Goal: Task Accomplishment & Management: Complete application form

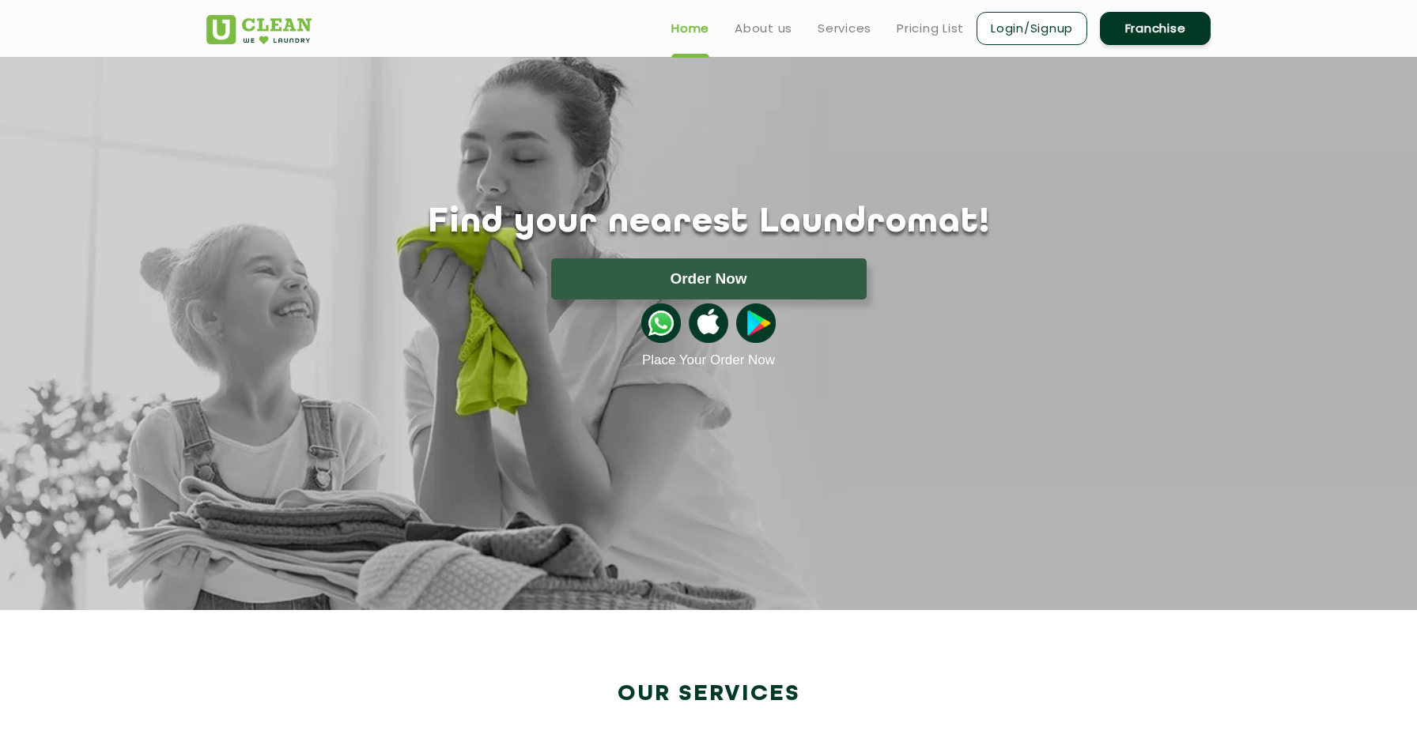
click at [247, 32] on img at bounding box center [258, 29] width 105 height 29
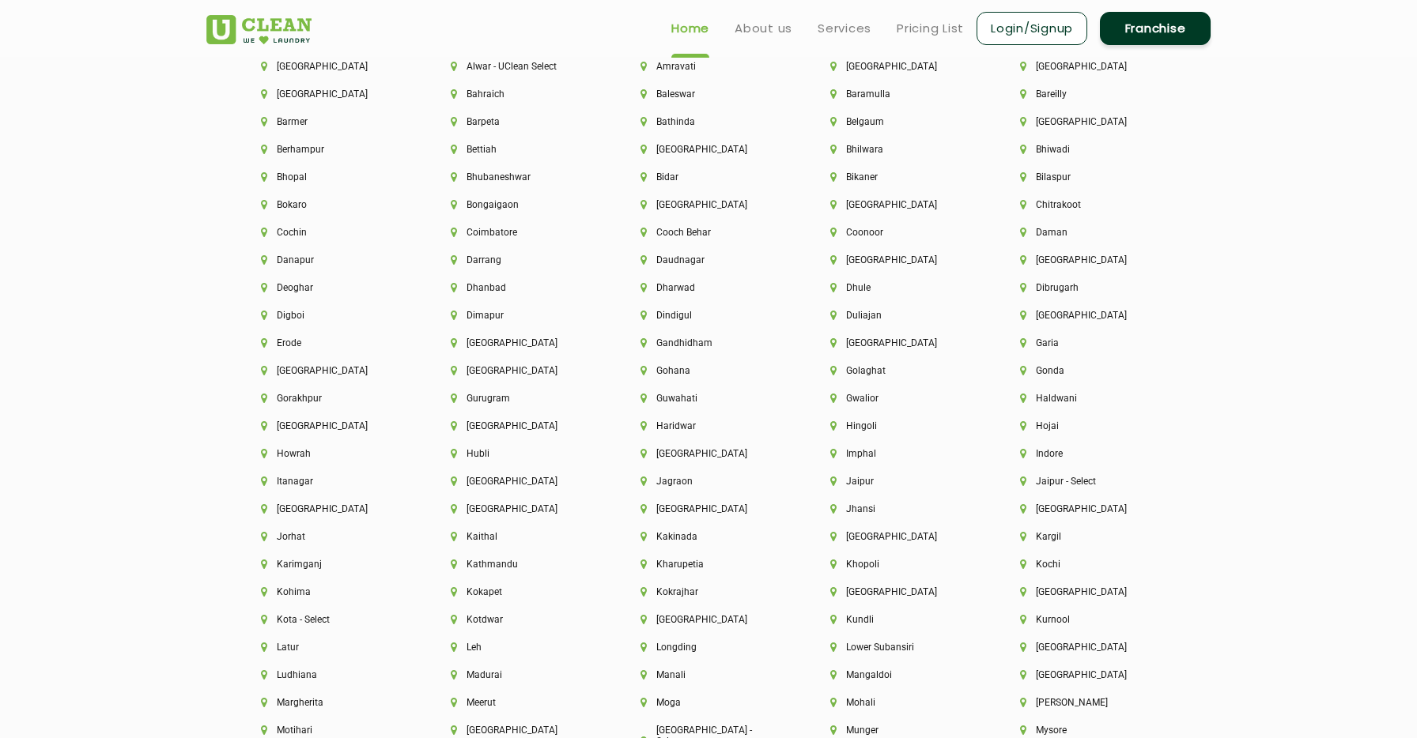
scroll to position [3613, 0]
click at [870, 481] on li "Jaipur" at bounding box center [898, 483] width 136 height 11
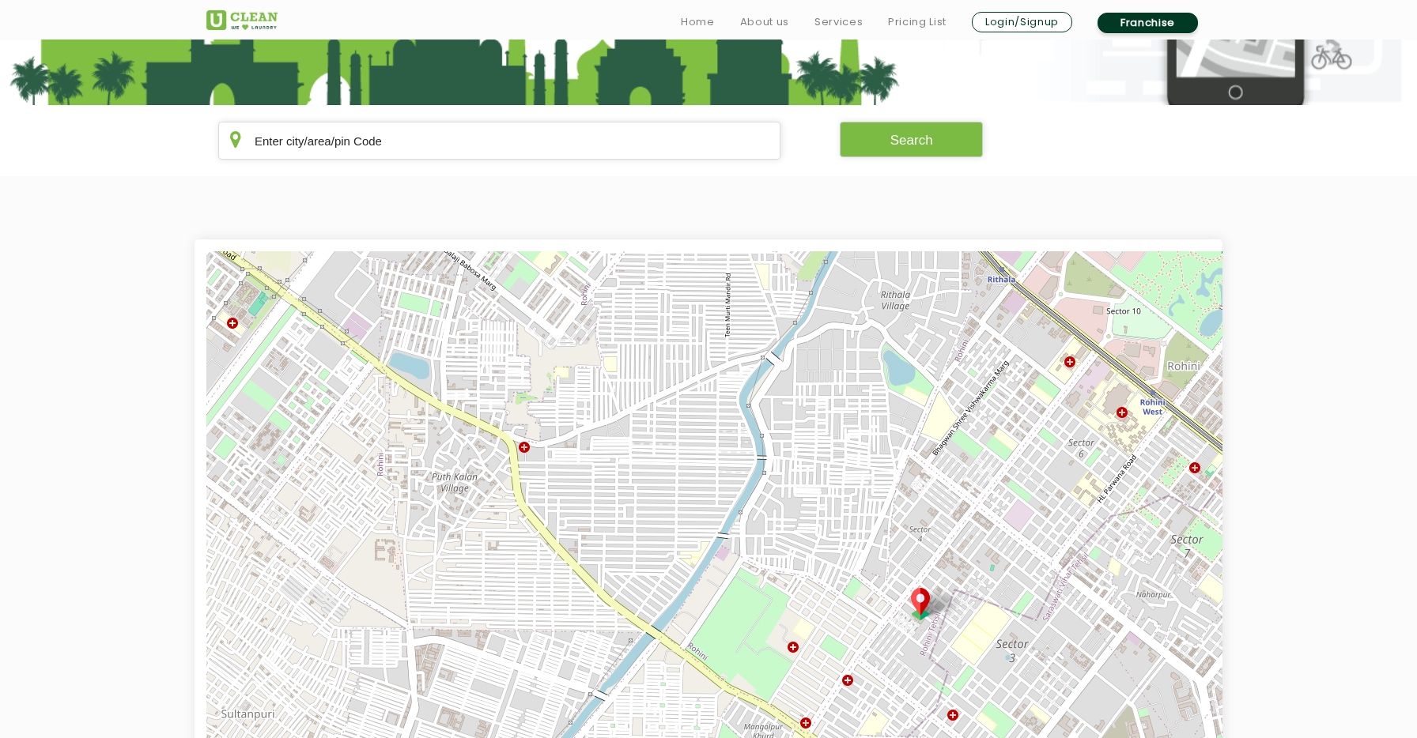
scroll to position [493, 0]
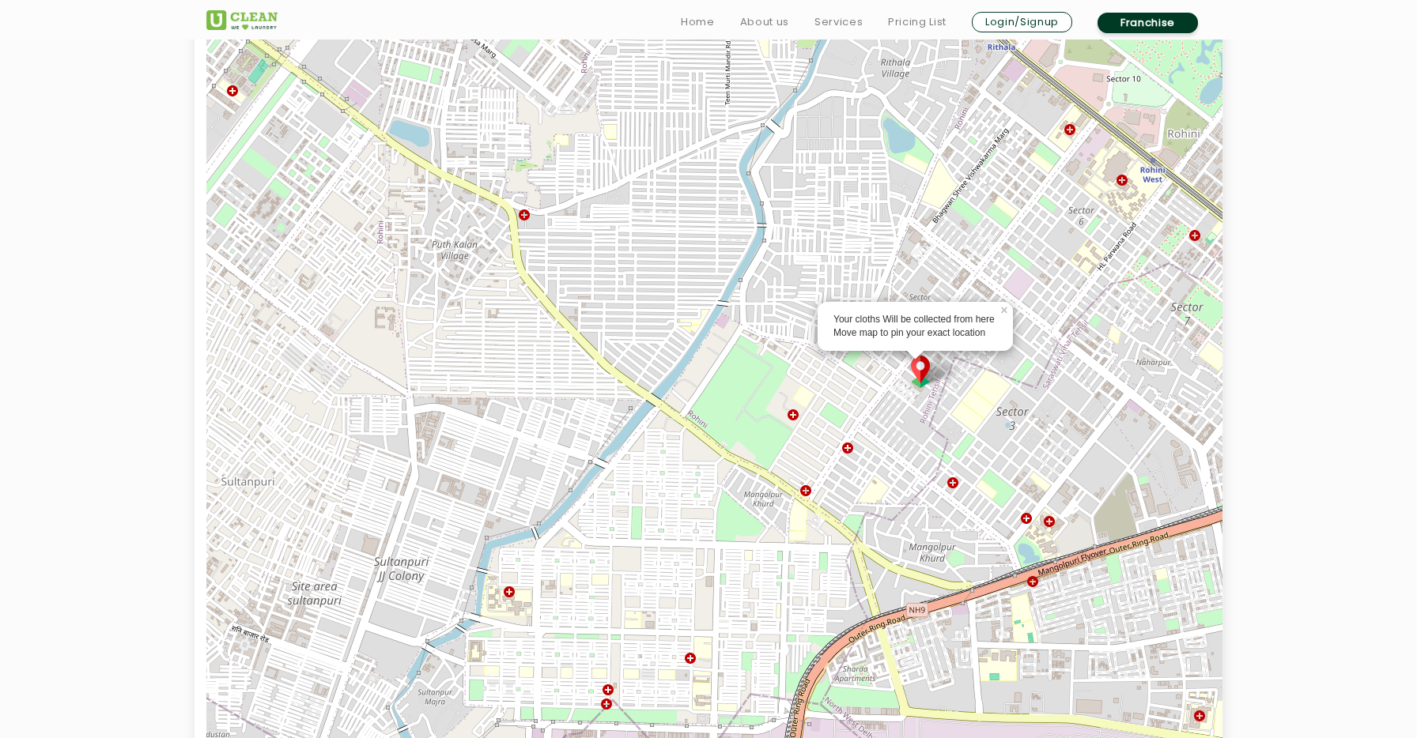
click at [919, 372] on img at bounding box center [920, 372] width 30 height 32
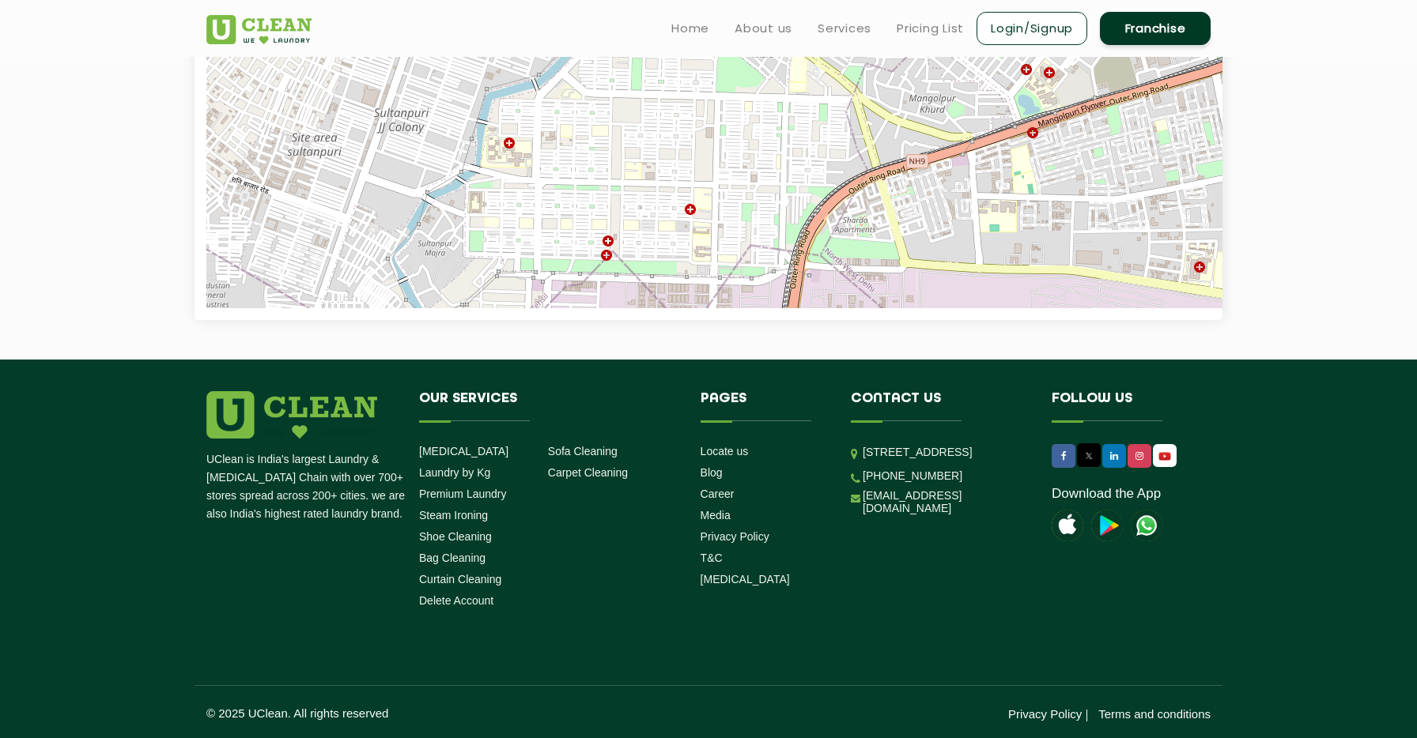
scroll to position [633, 0]
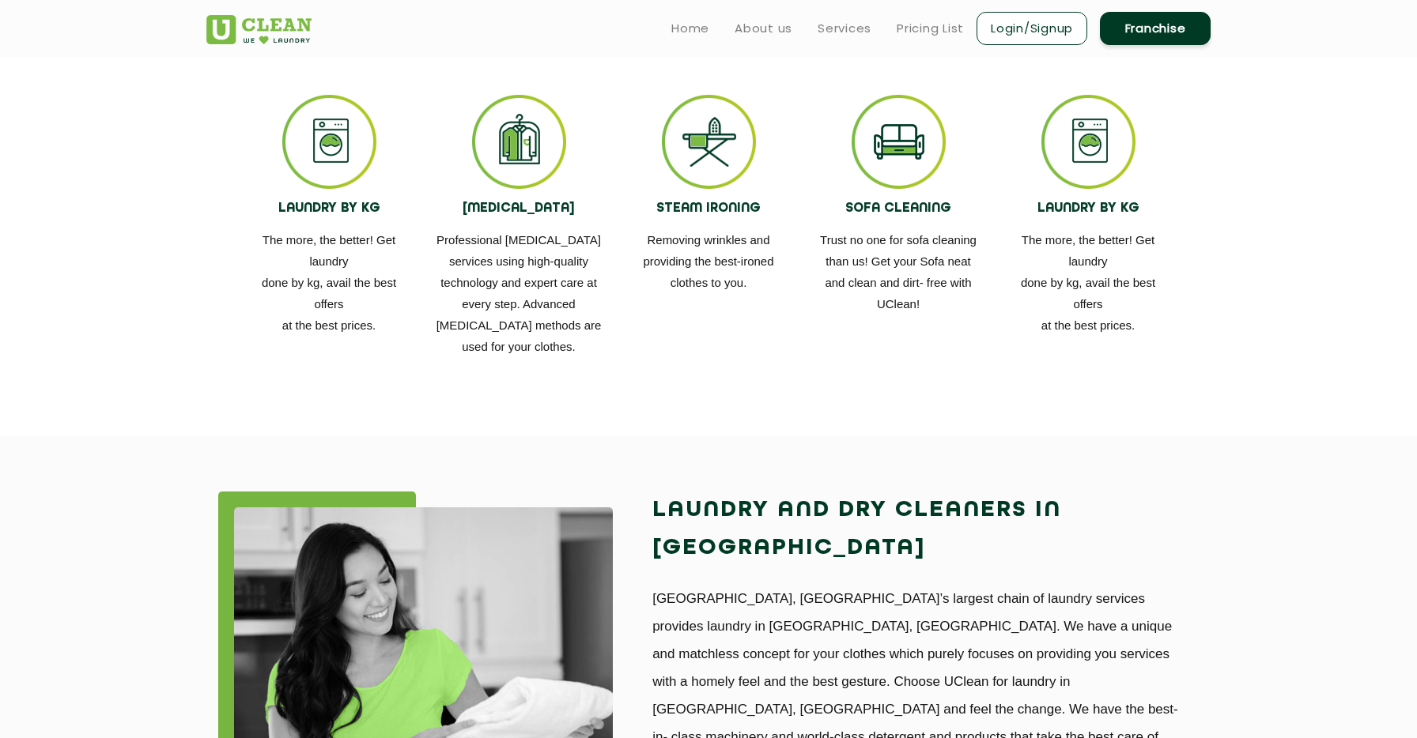
scroll to position [651, 0]
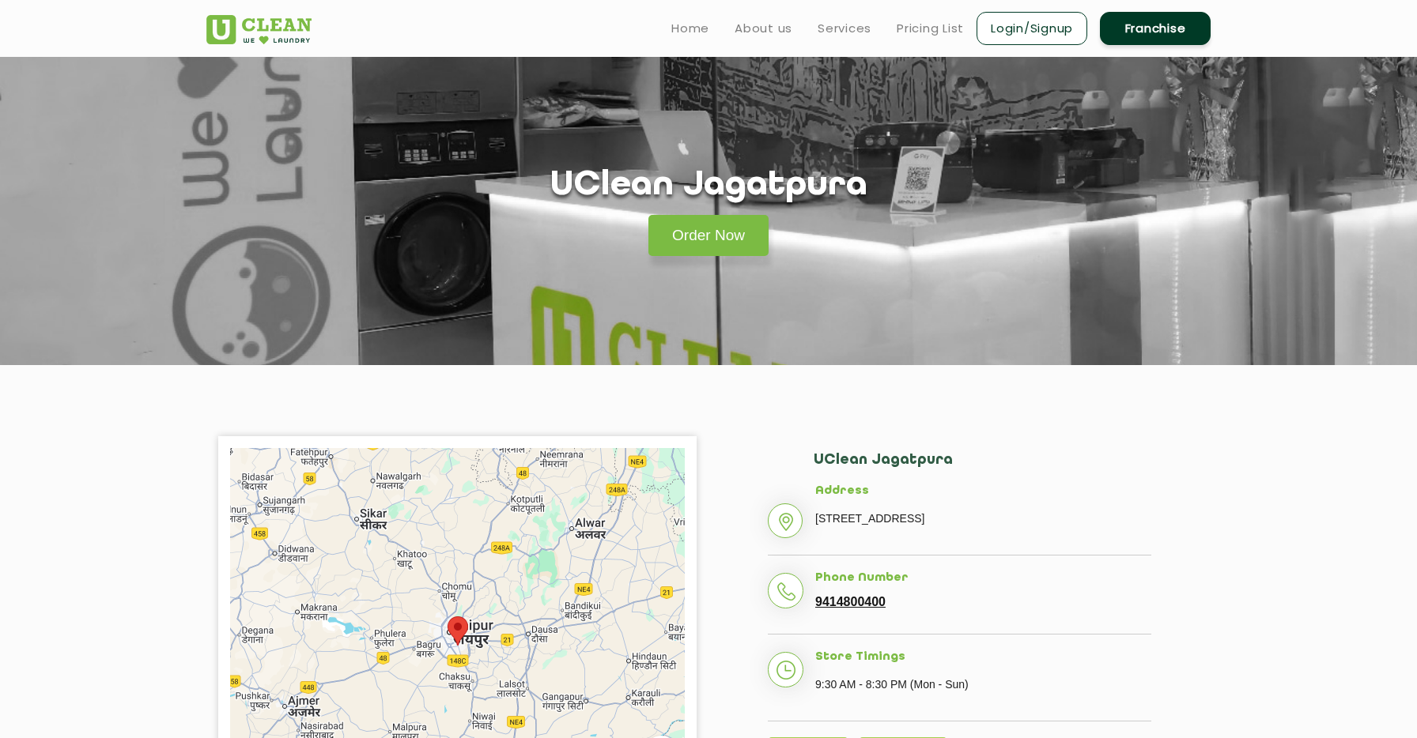
click at [1170, 27] on link "Franchise" at bounding box center [1155, 28] width 111 height 33
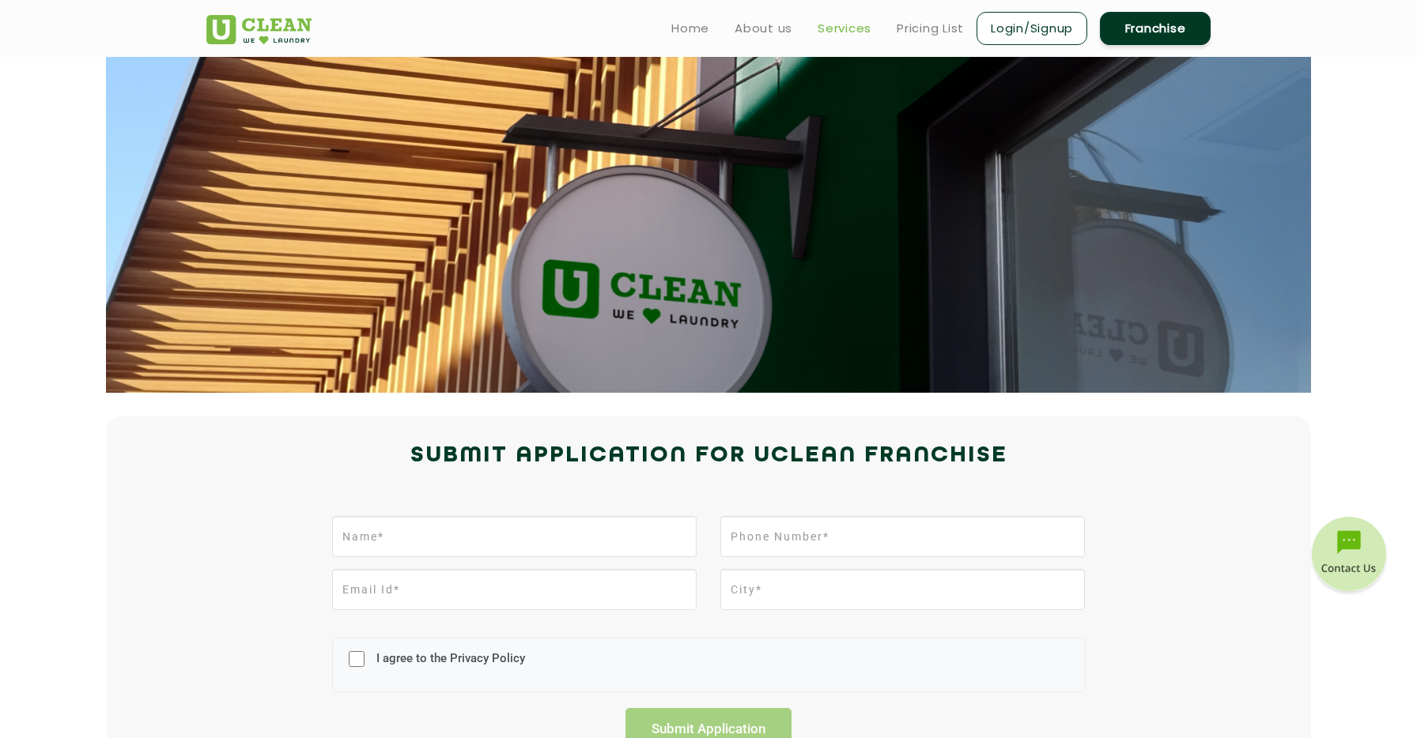
click at [858, 19] on link "Services" at bounding box center [844, 28] width 54 height 19
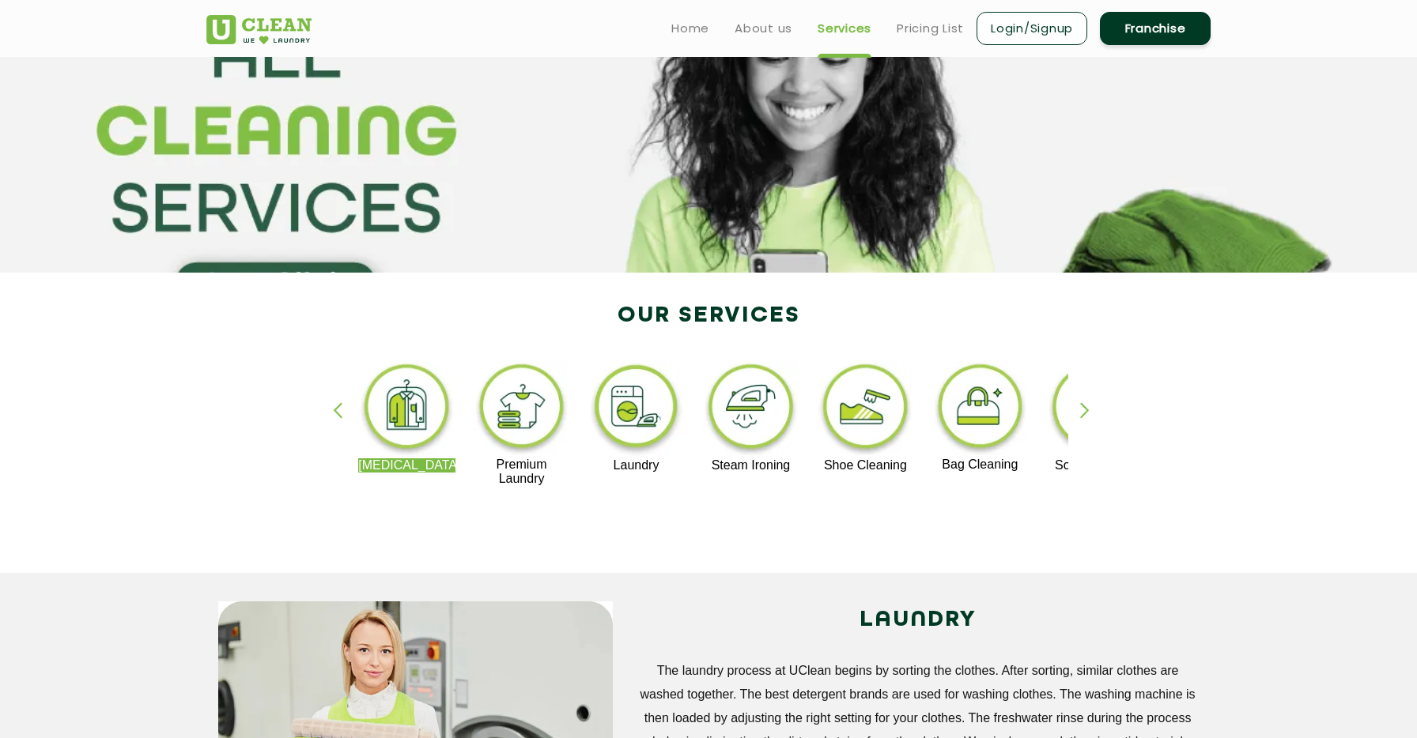
scroll to position [99, 0]
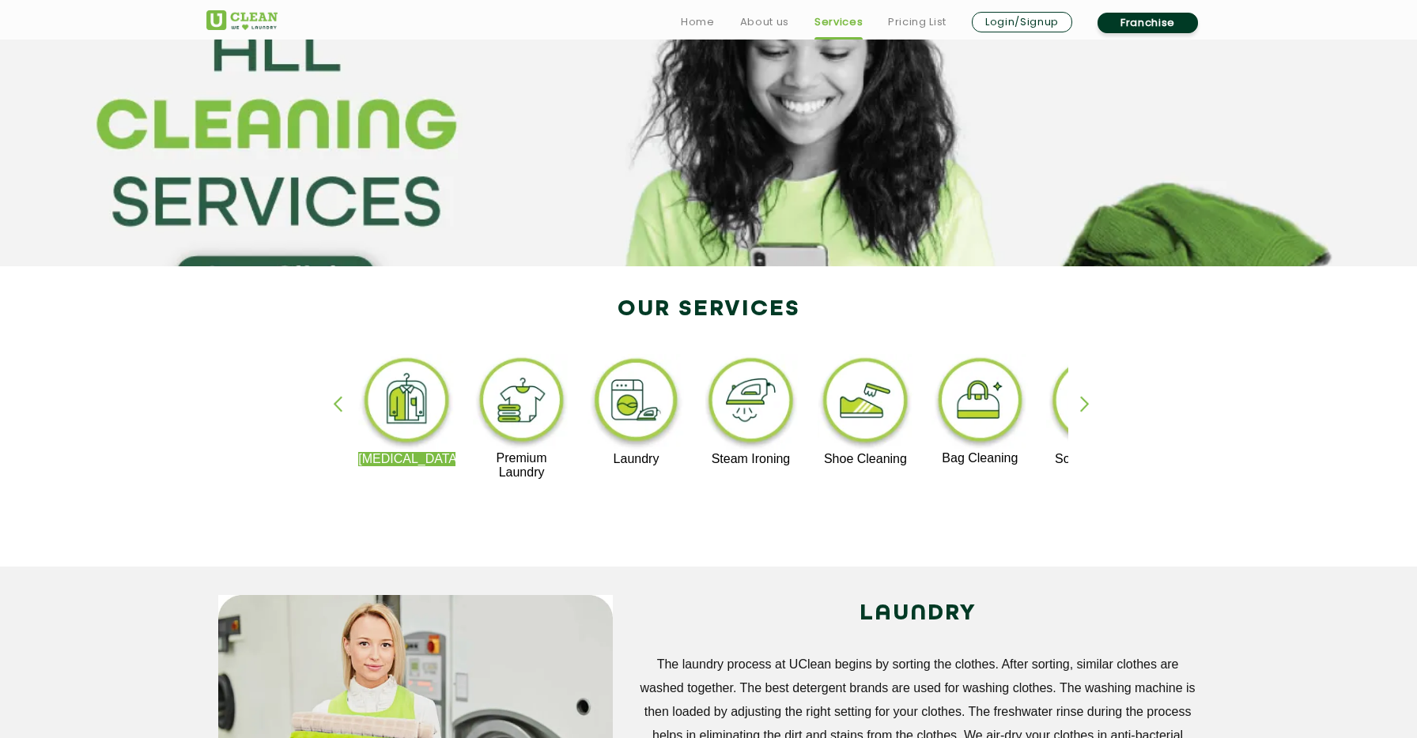
click at [1096, 399] on div "button" at bounding box center [1092, 417] width 24 height 43
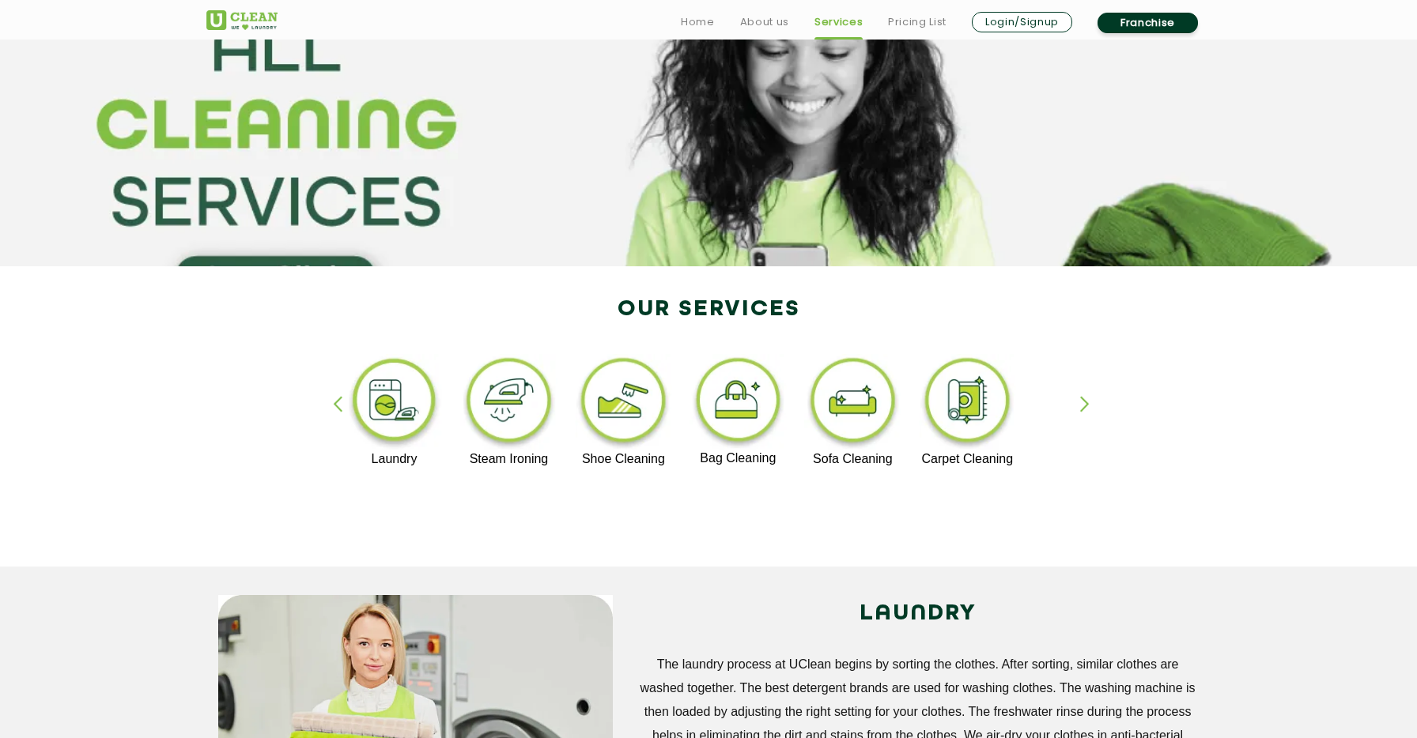
click at [1096, 399] on div "button" at bounding box center [1092, 417] width 24 height 43
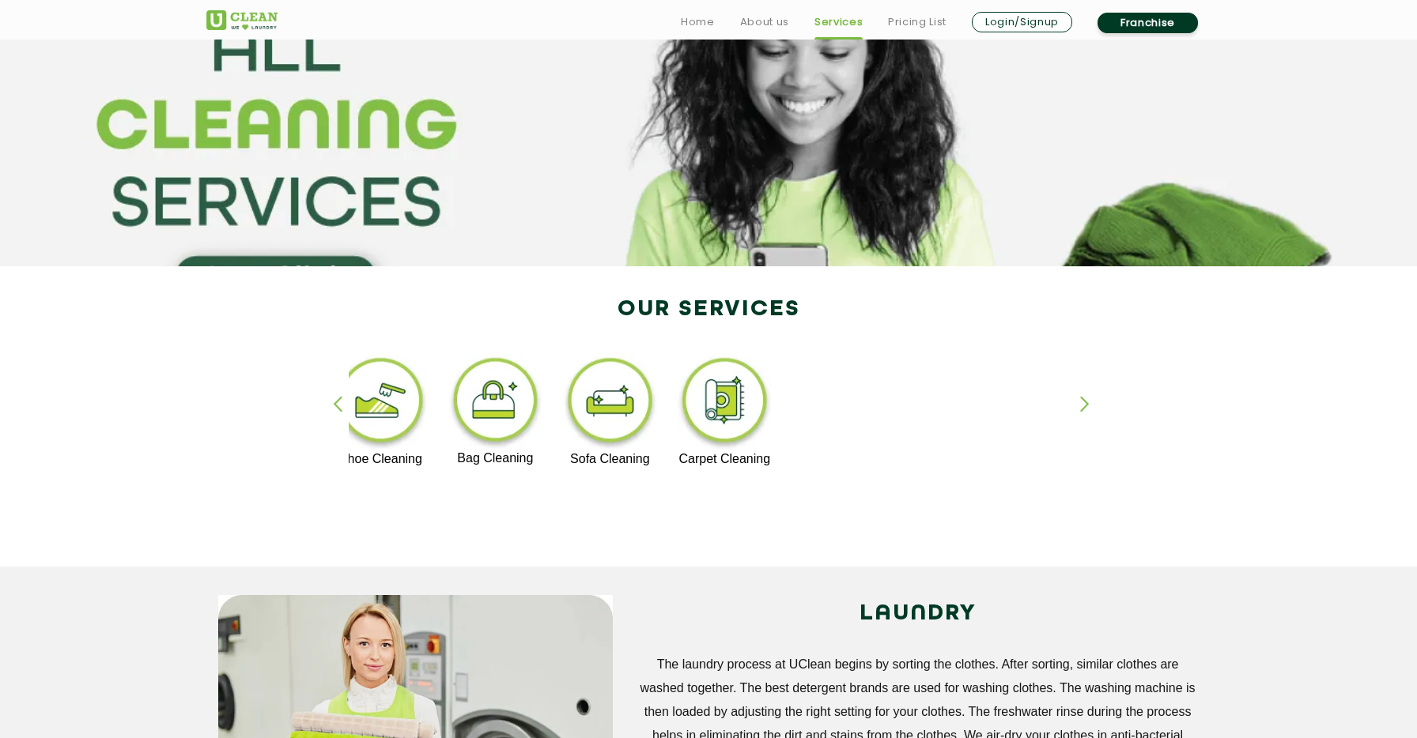
click at [1096, 399] on div "button" at bounding box center [1092, 417] width 24 height 43
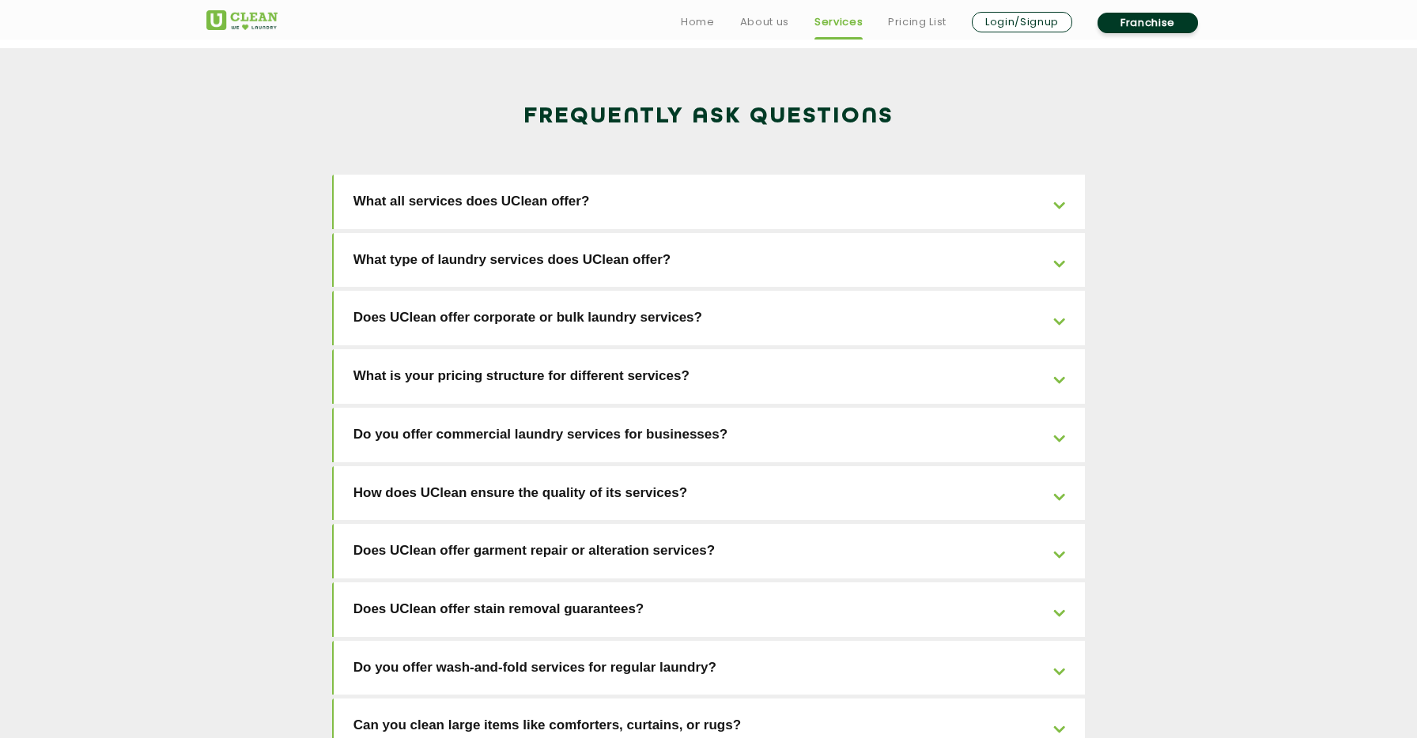
scroll to position [2495, 0]
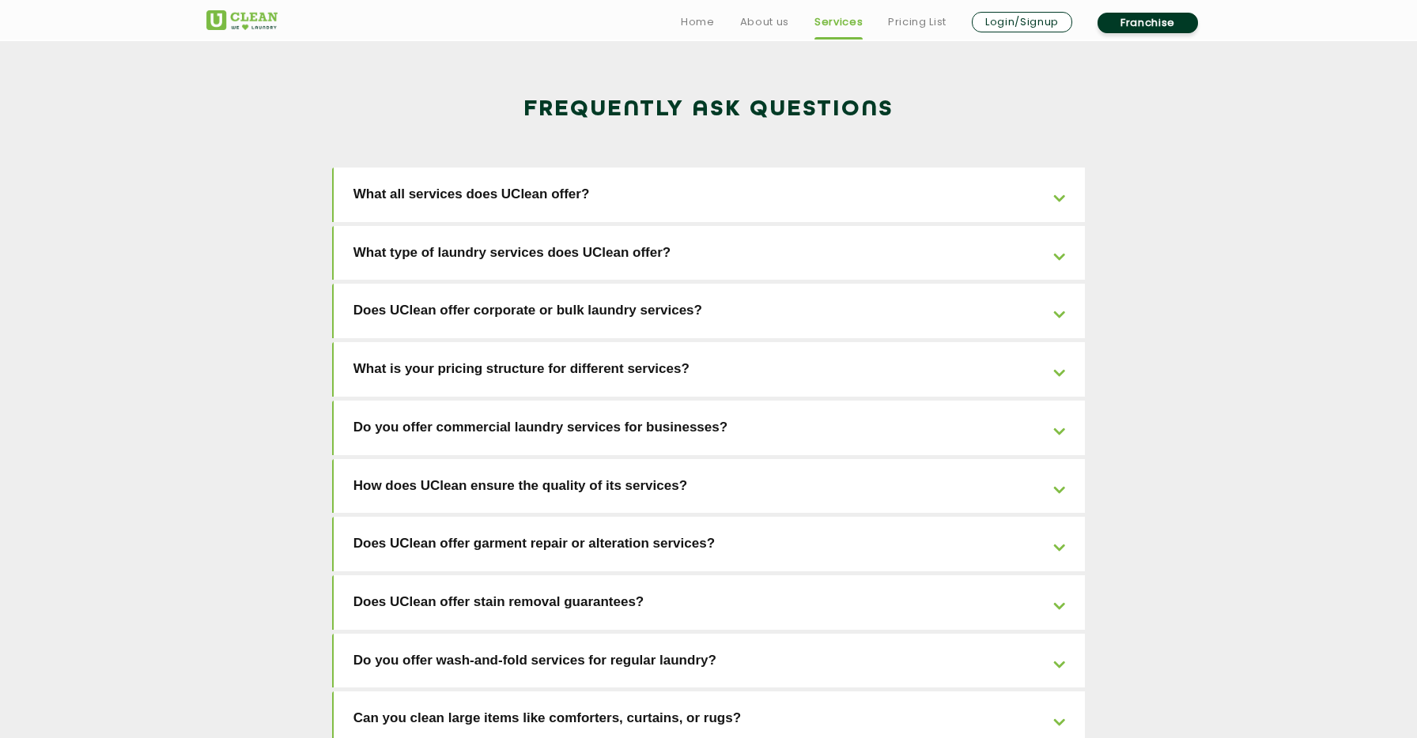
click at [894, 459] on link "How does UClean ensure the quality of its services?" at bounding box center [710, 486] width 752 height 55
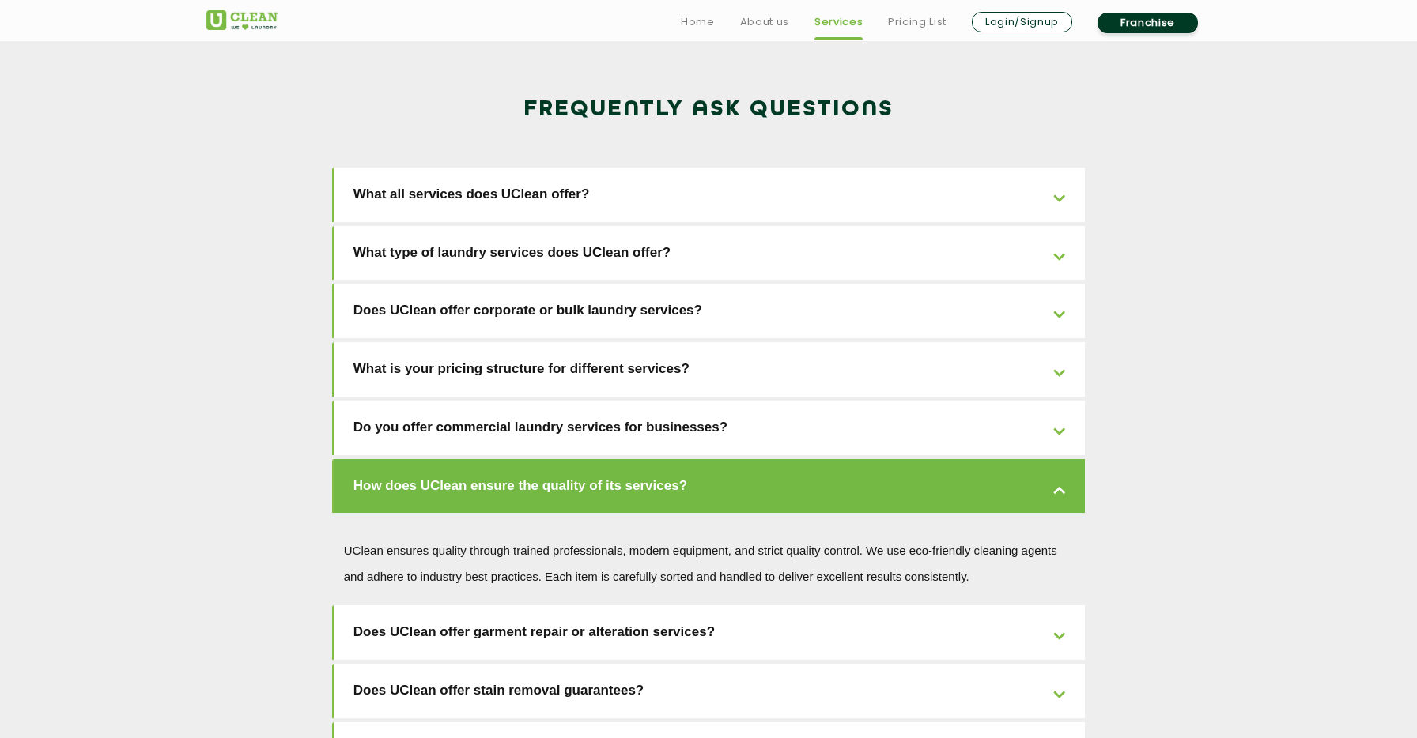
click at [894, 459] on link "How does UClean ensure the quality of its services?" at bounding box center [710, 486] width 752 height 55
click at [865, 459] on link "How does UClean ensure the quality of its services?" at bounding box center [710, 486] width 752 height 55
click at [994, 459] on link "How does UClean ensure the quality of its services?" at bounding box center [710, 486] width 752 height 55
click at [998, 606] on link "Does UClean offer garment repair or alteration services?" at bounding box center [710, 633] width 752 height 55
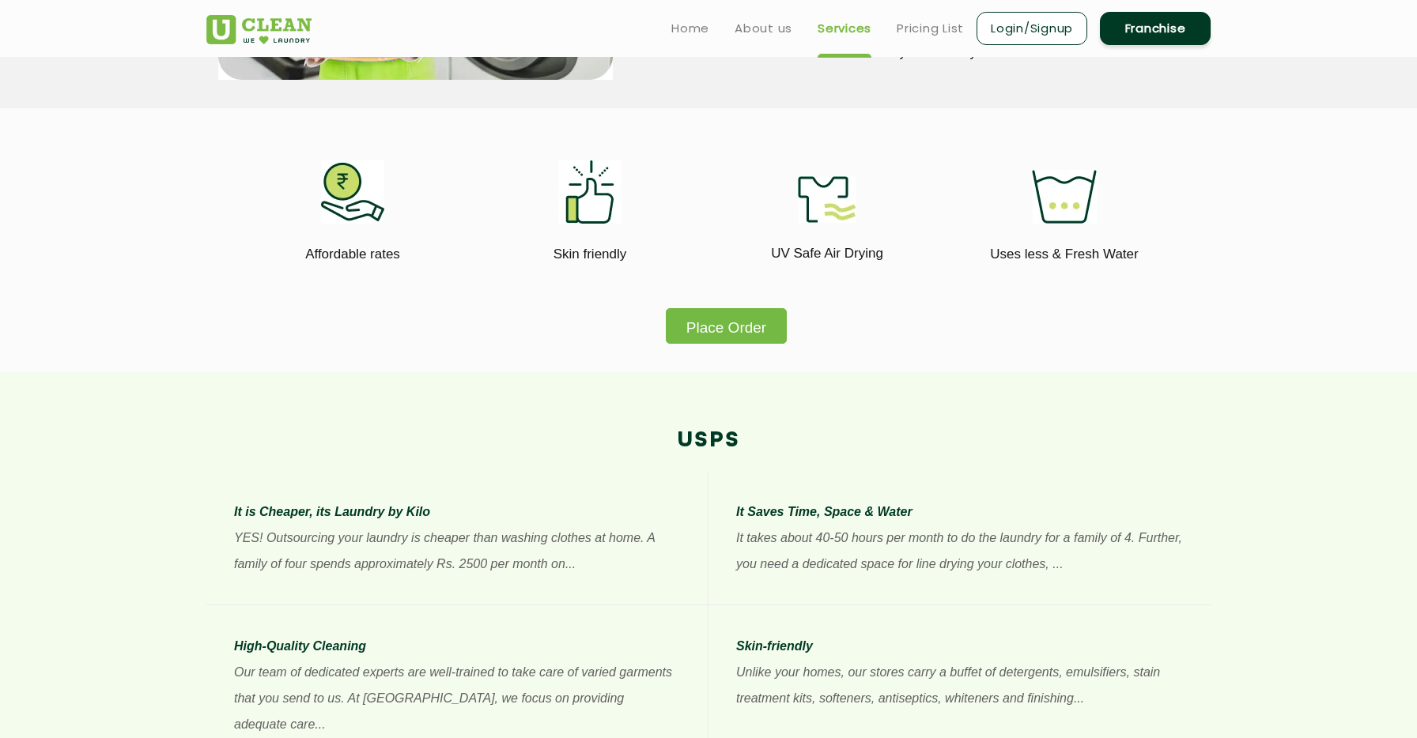
scroll to position [0, 0]
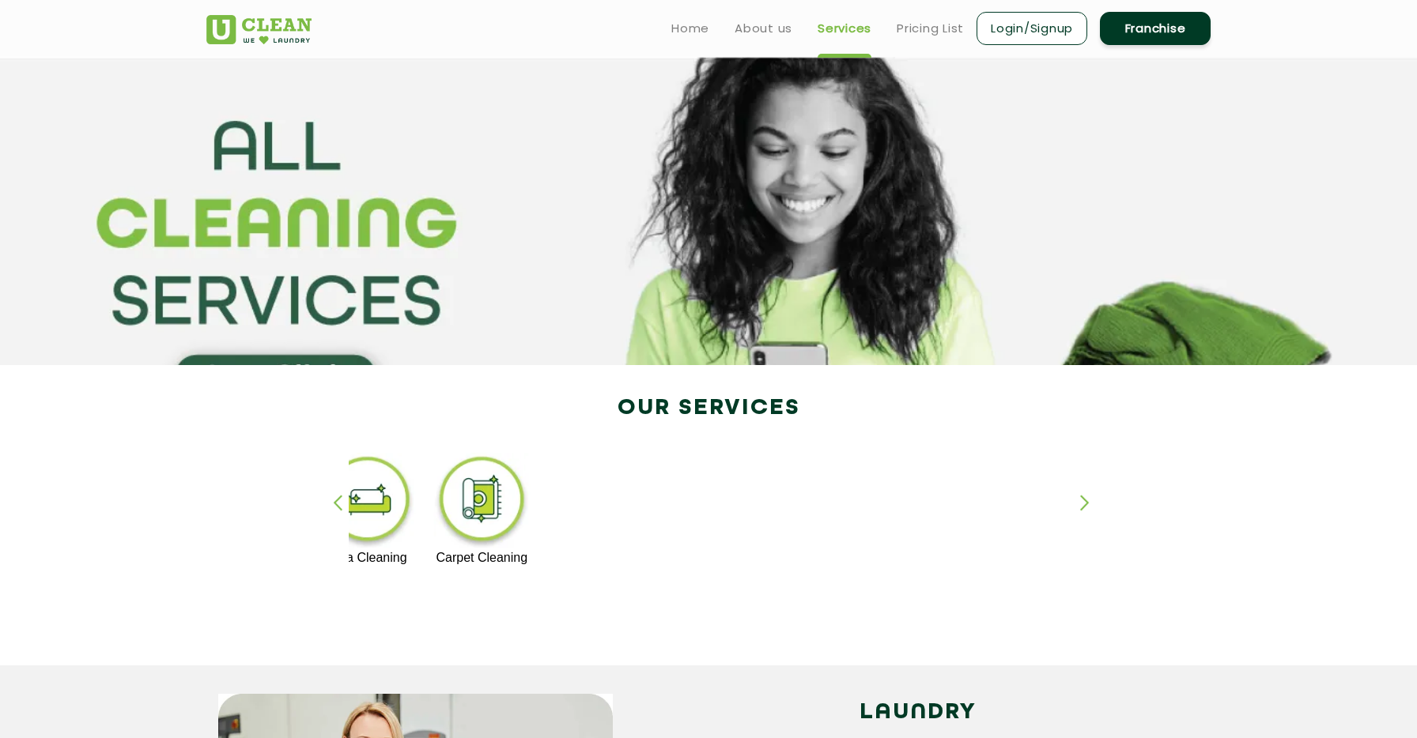
click at [342, 506] on div "button" at bounding box center [345, 516] width 24 height 43
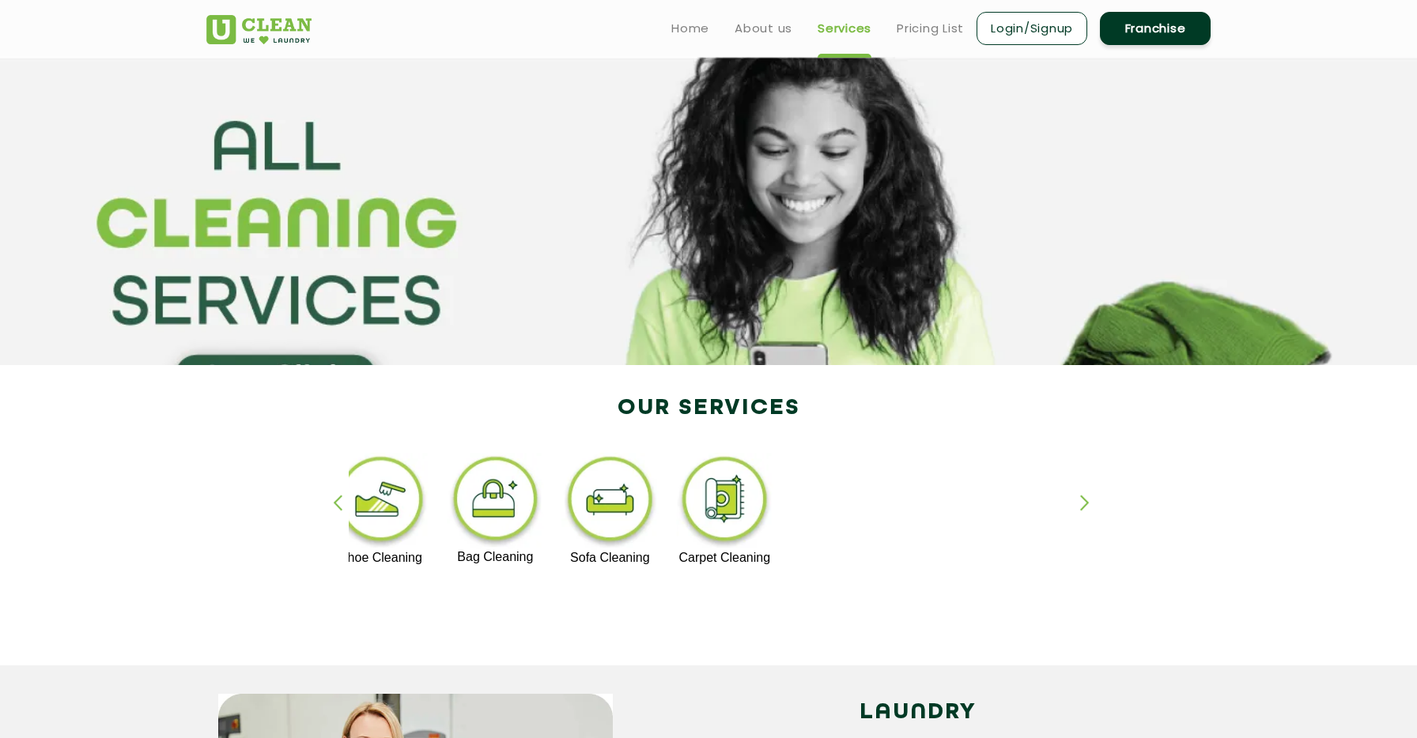
click at [342, 506] on div "button" at bounding box center [345, 516] width 24 height 43
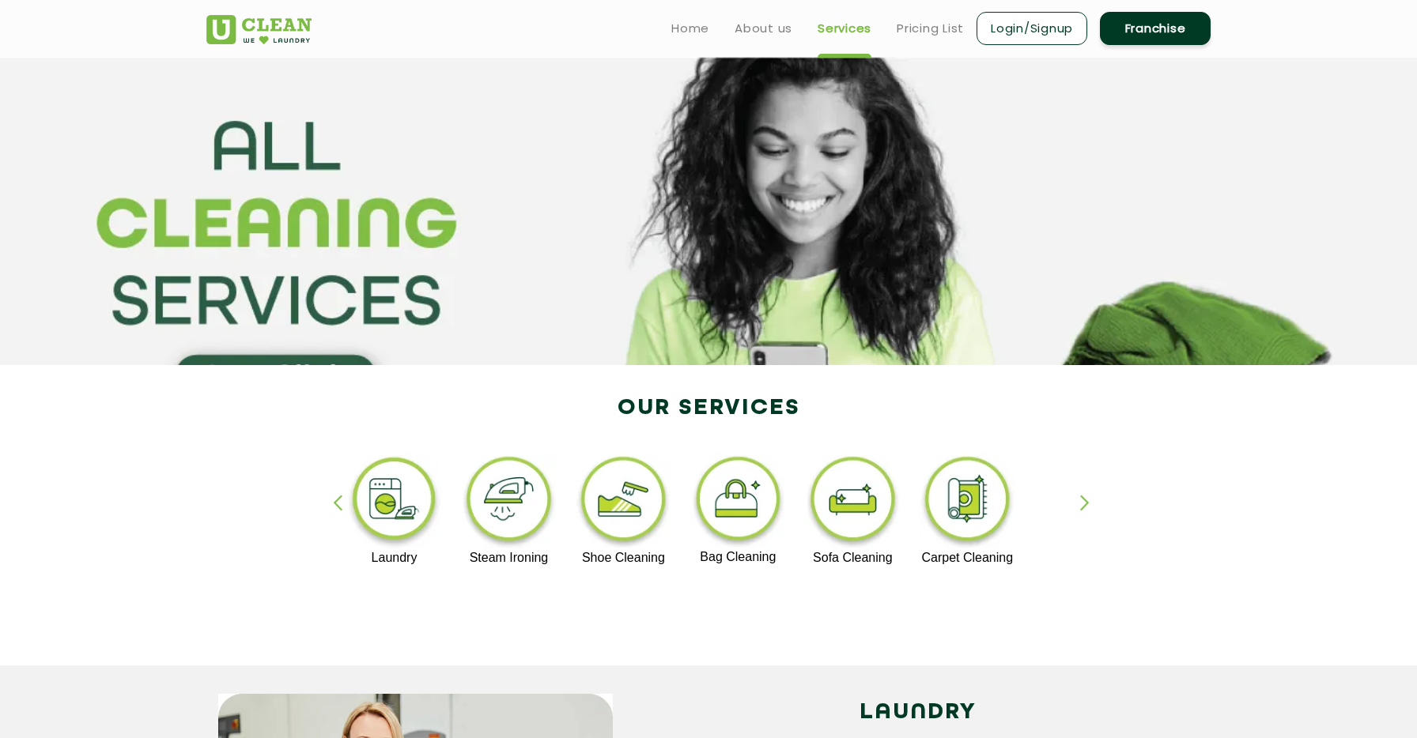
click at [342, 506] on div "button" at bounding box center [345, 516] width 24 height 43
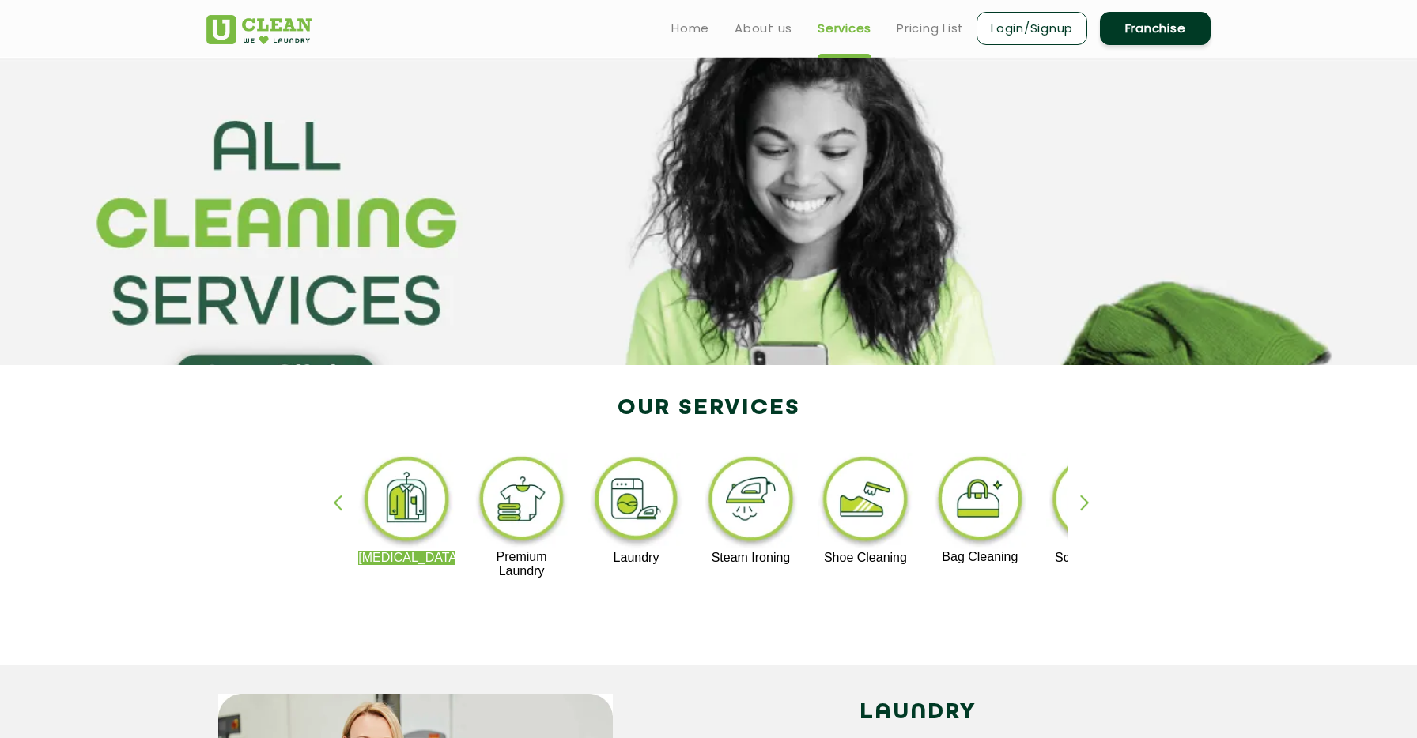
click at [342, 506] on div "button" at bounding box center [345, 516] width 24 height 43
click at [531, 494] on img at bounding box center [521, 501] width 97 height 97
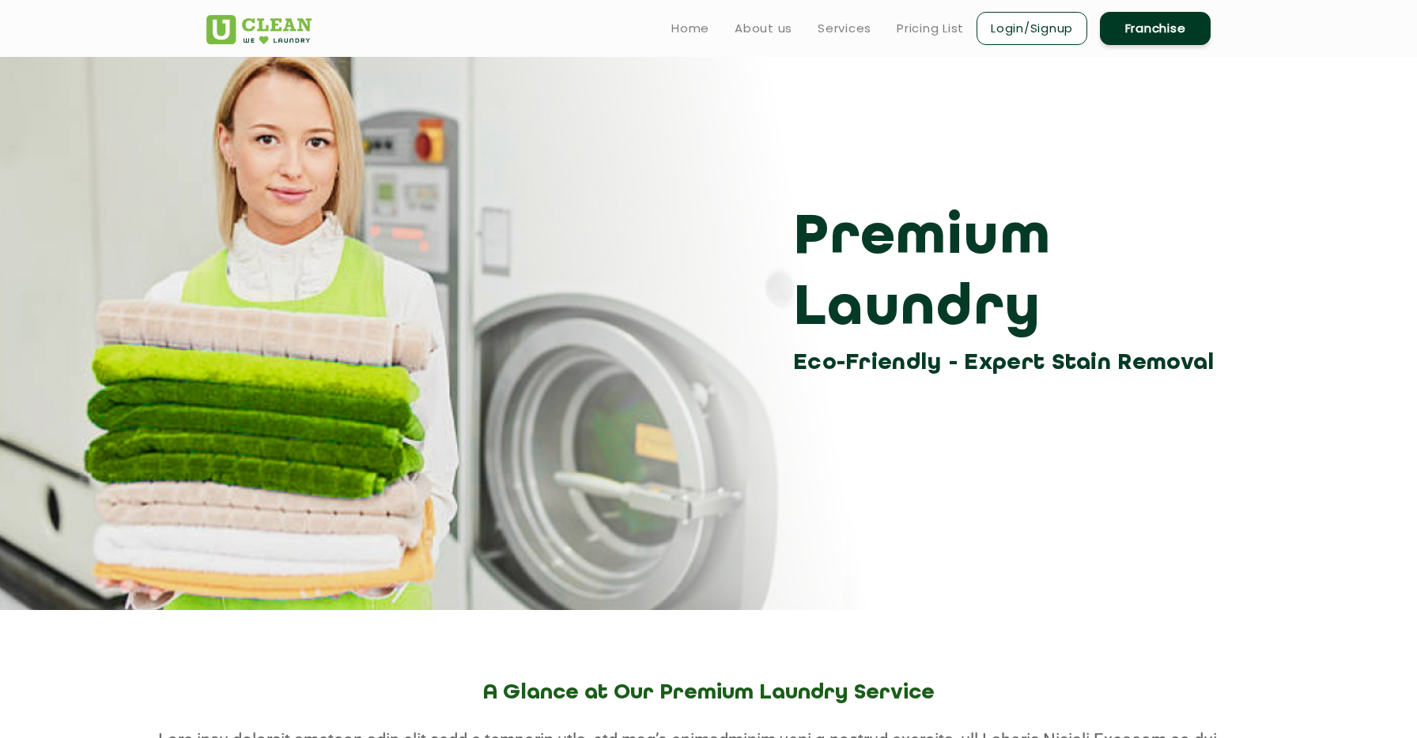
click at [279, 32] on img at bounding box center [258, 29] width 105 height 29
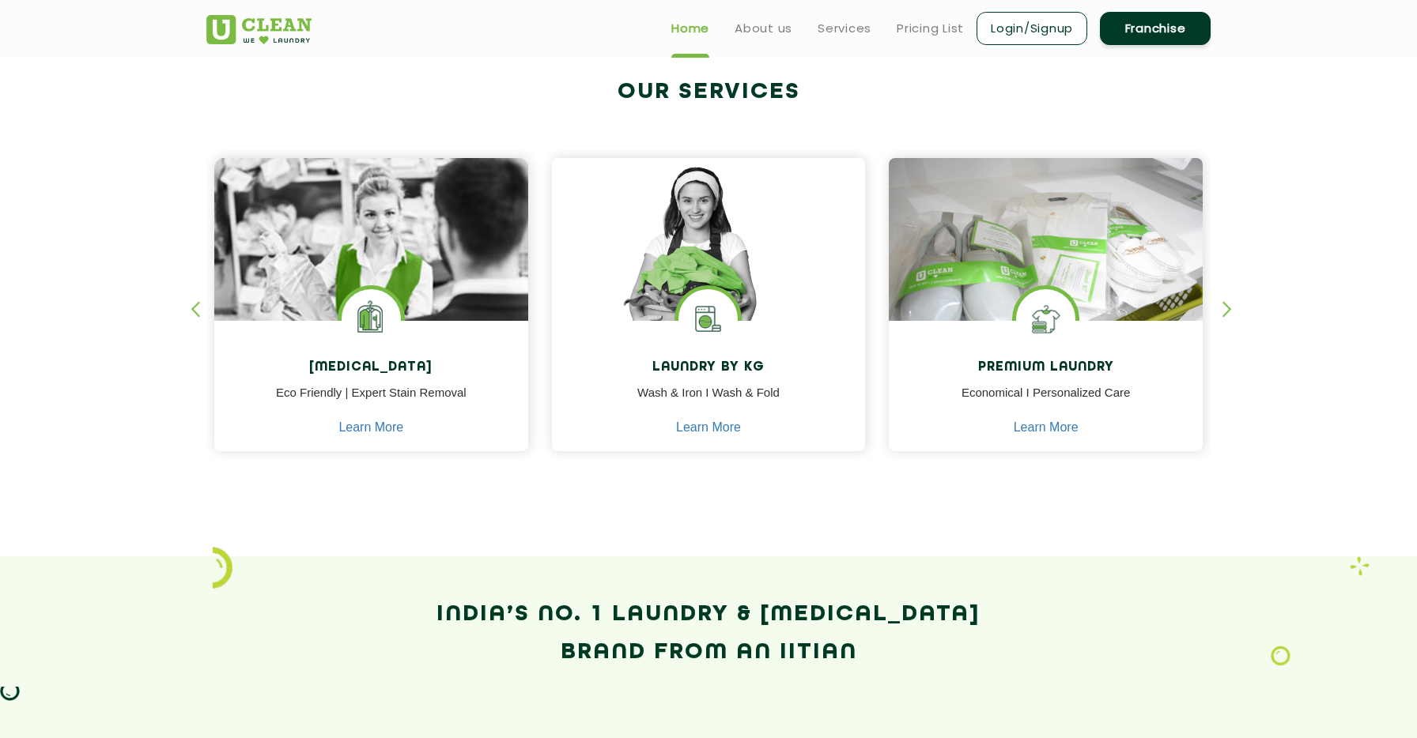
scroll to position [600, 0]
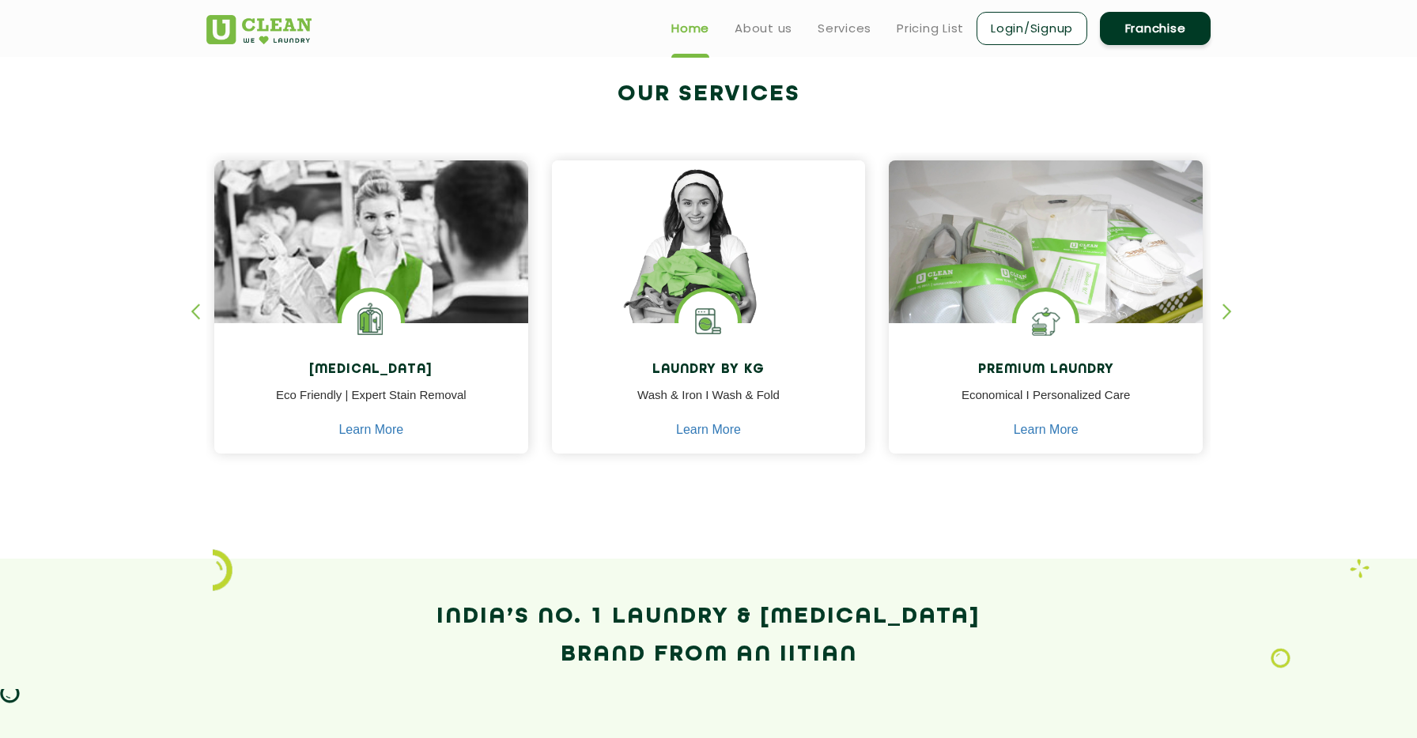
click at [1226, 310] on div "button" at bounding box center [1234, 325] width 24 height 43
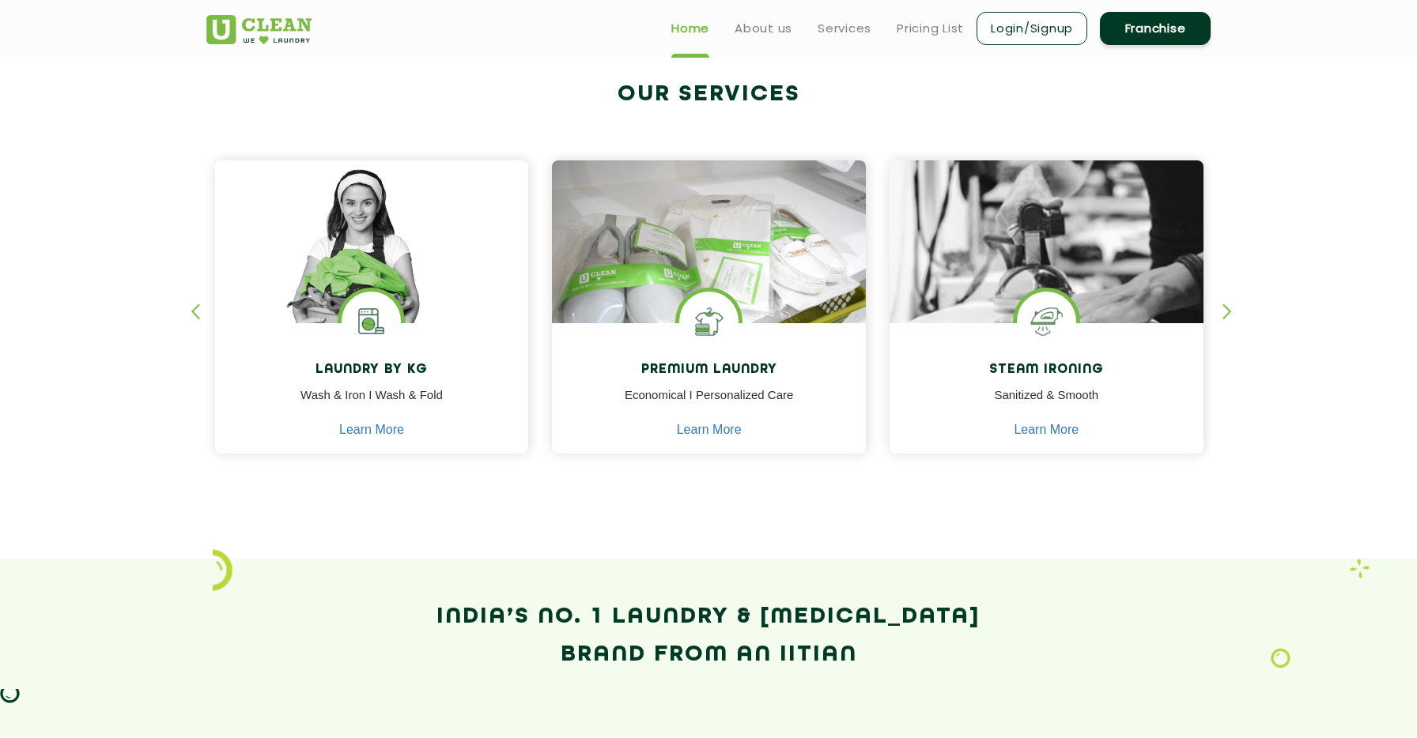
click at [1226, 310] on div "button" at bounding box center [1234, 325] width 24 height 43
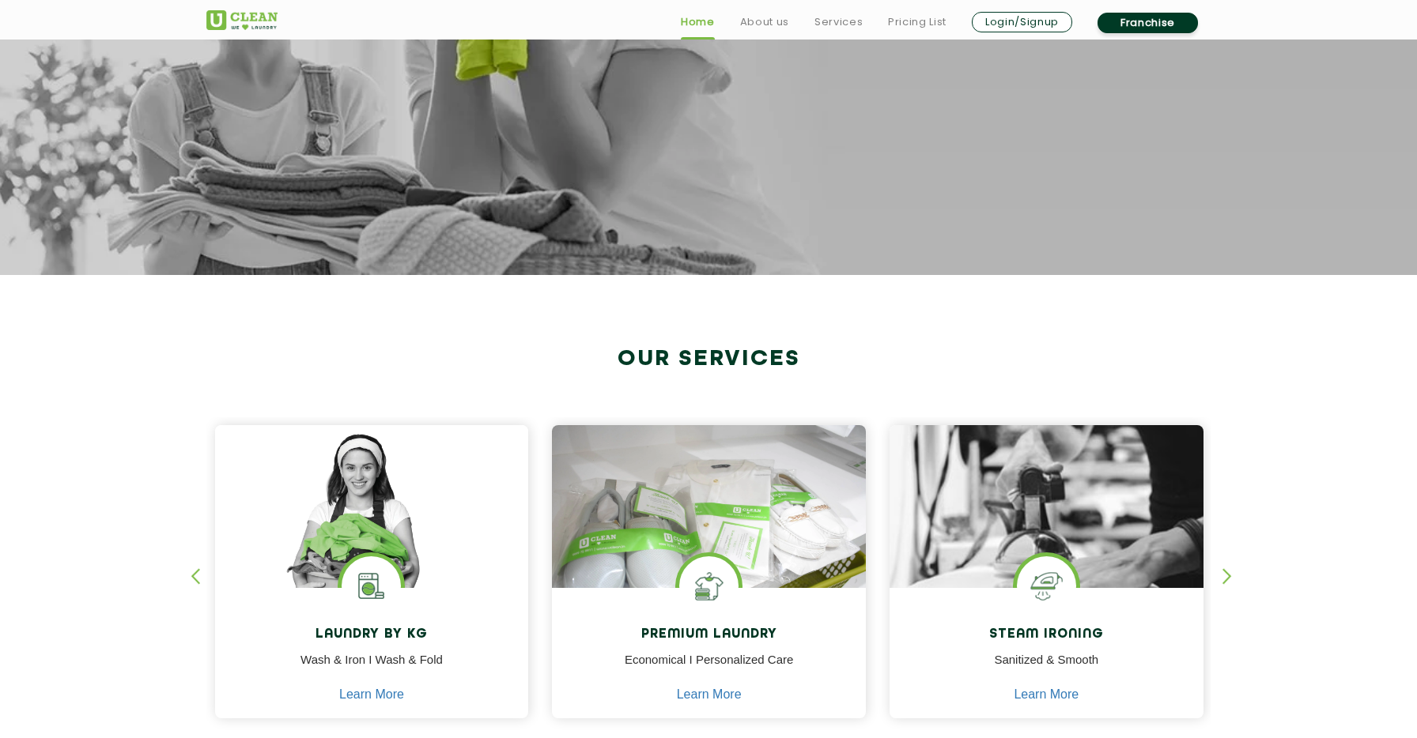
scroll to position [384, 0]
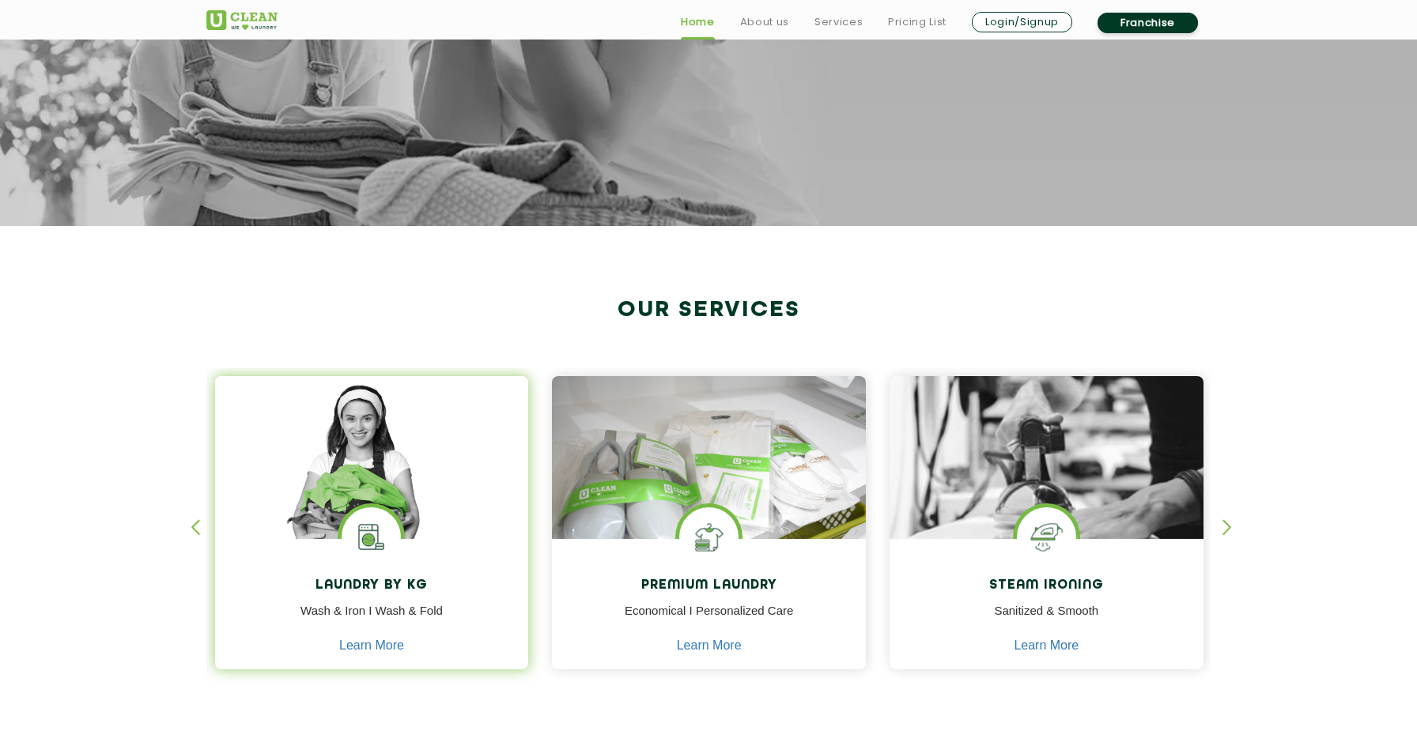
click at [464, 535] on img at bounding box center [372, 480] width 314 height 209
click at [414, 515] on img at bounding box center [372, 480] width 314 height 209
click at [425, 508] on img at bounding box center [372, 480] width 314 height 209
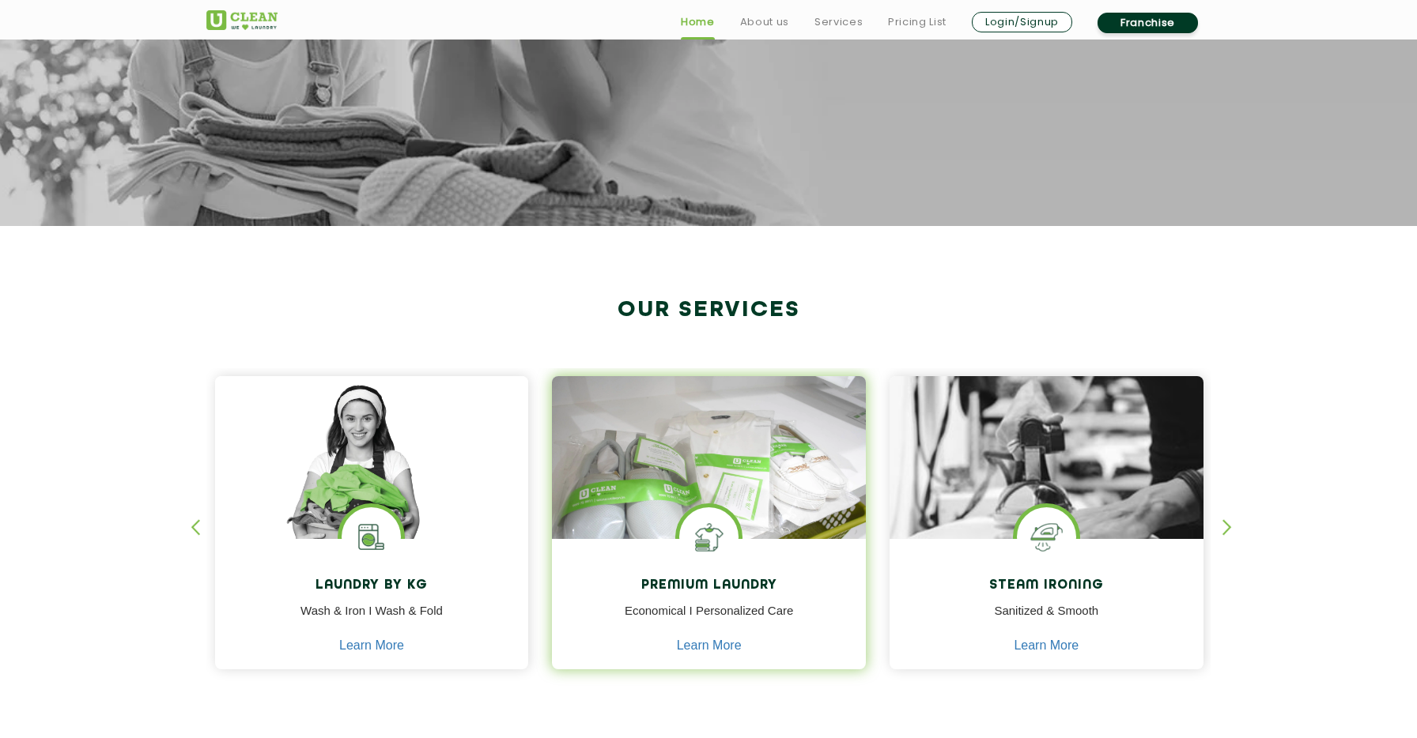
click at [753, 489] on img at bounding box center [709, 480] width 314 height 209
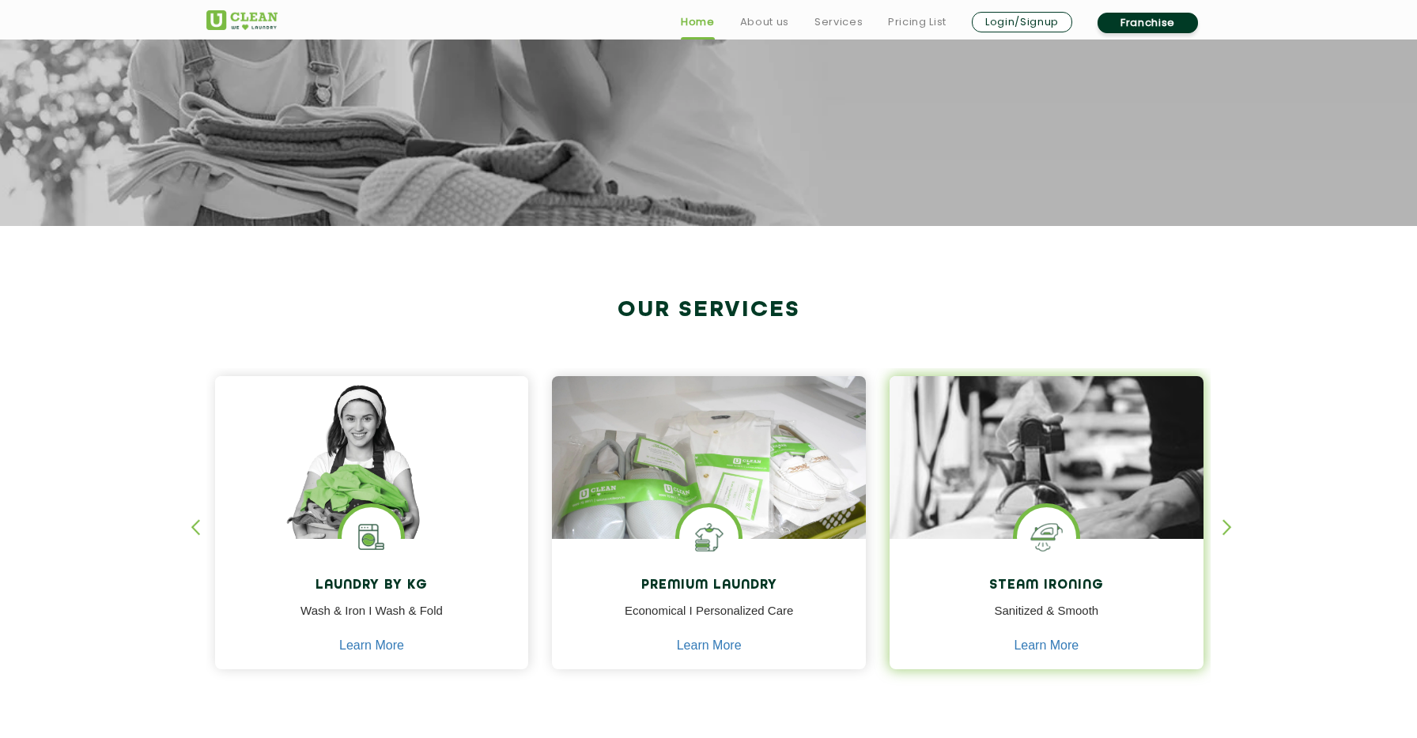
click at [1108, 439] on img at bounding box center [1046, 502] width 314 height 252
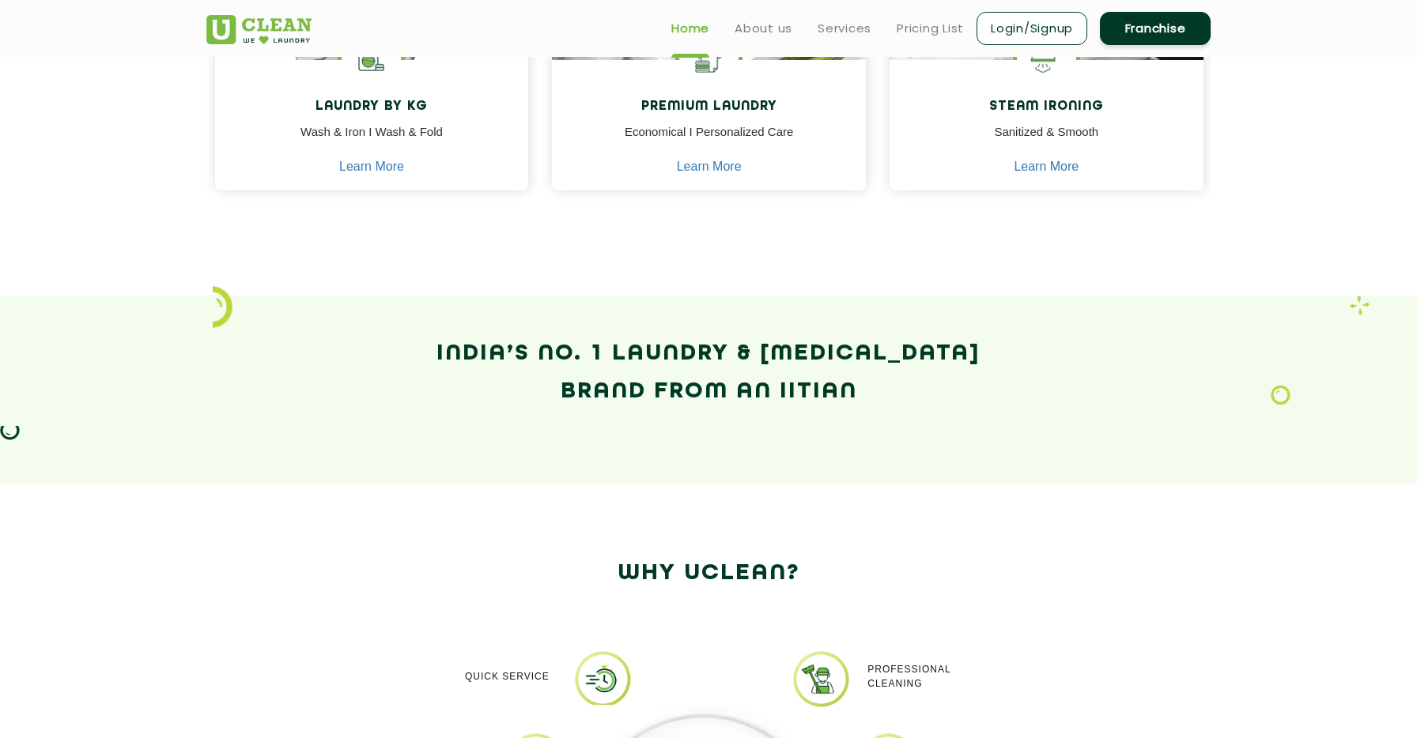
scroll to position [0, 0]
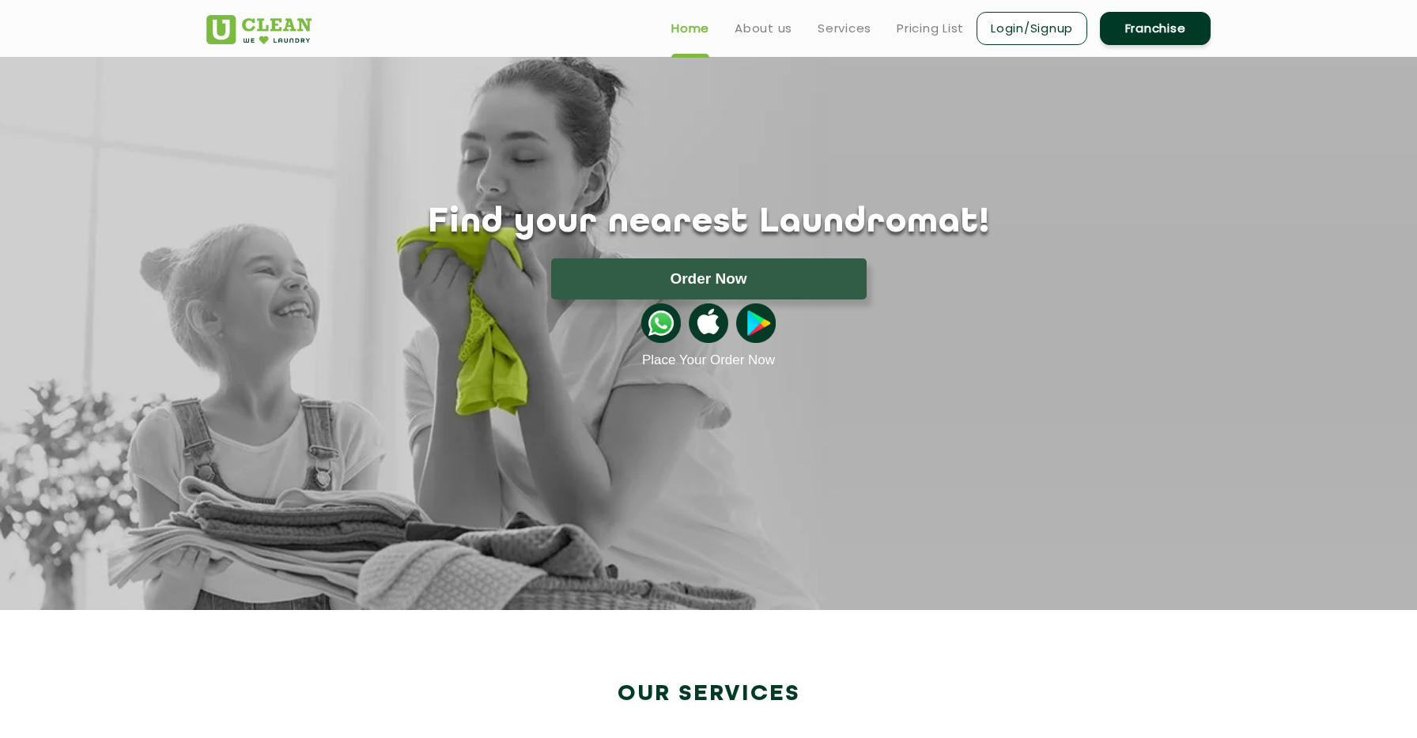
click at [1182, 16] on link "Franchise" at bounding box center [1155, 28] width 111 height 33
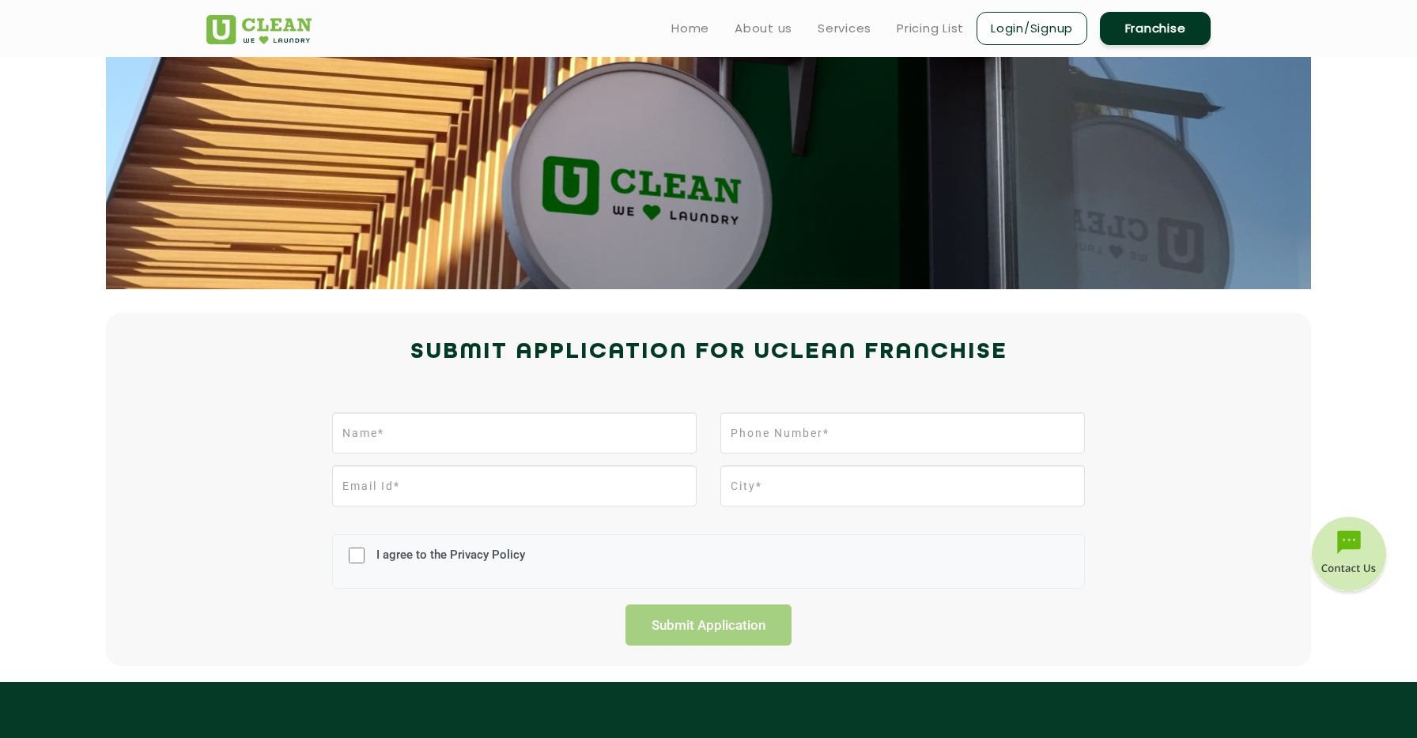
scroll to position [81, 0]
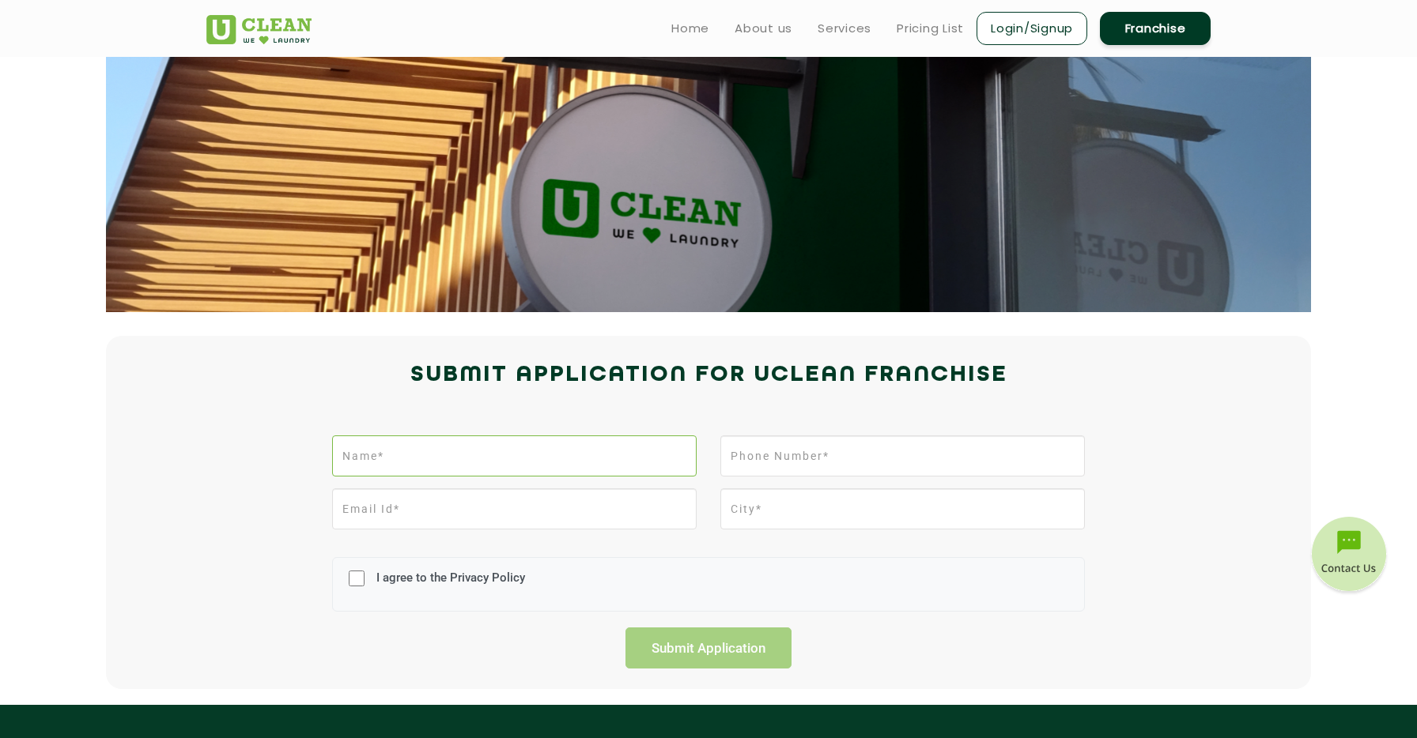
click at [568, 461] on input "text" at bounding box center [514, 456] width 364 height 41
type input "Gaurav"
click at [798, 465] on input "tel" at bounding box center [902, 456] width 364 height 41
type input "9999673532"
click at [587, 516] on input "email" at bounding box center [514, 509] width 364 height 41
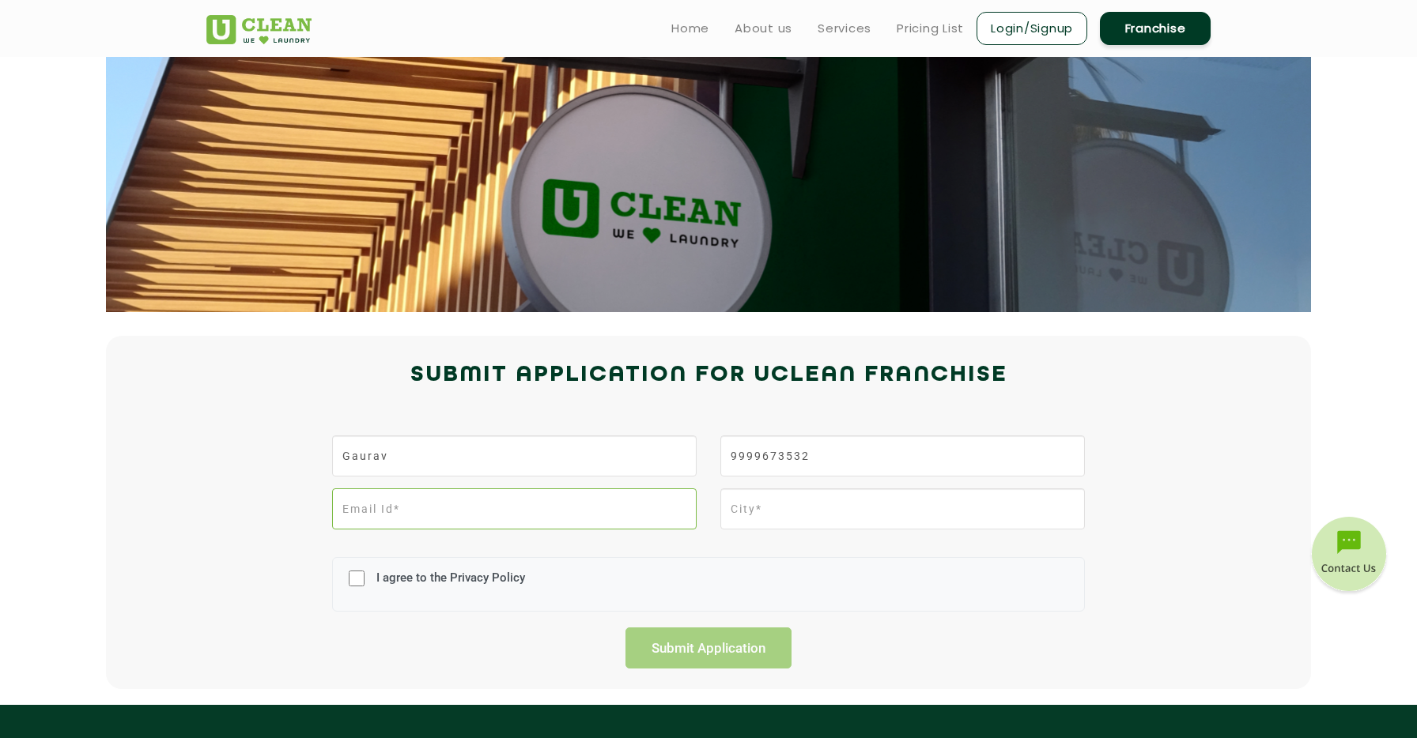
type input "gauravpdr@gmail.com"
click at [853, 518] on input "text" at bounding box center [902, 509] width 364 height 41
type input "Jaipur"
click at [474, 575] on label "I agree to the Privacy Policy" at bounding box center [448, 585] width 153 height 29
click at [364, 575] on input "I agree to the Privacy Policy" at bounding box center [357, 578] width 16 height 41
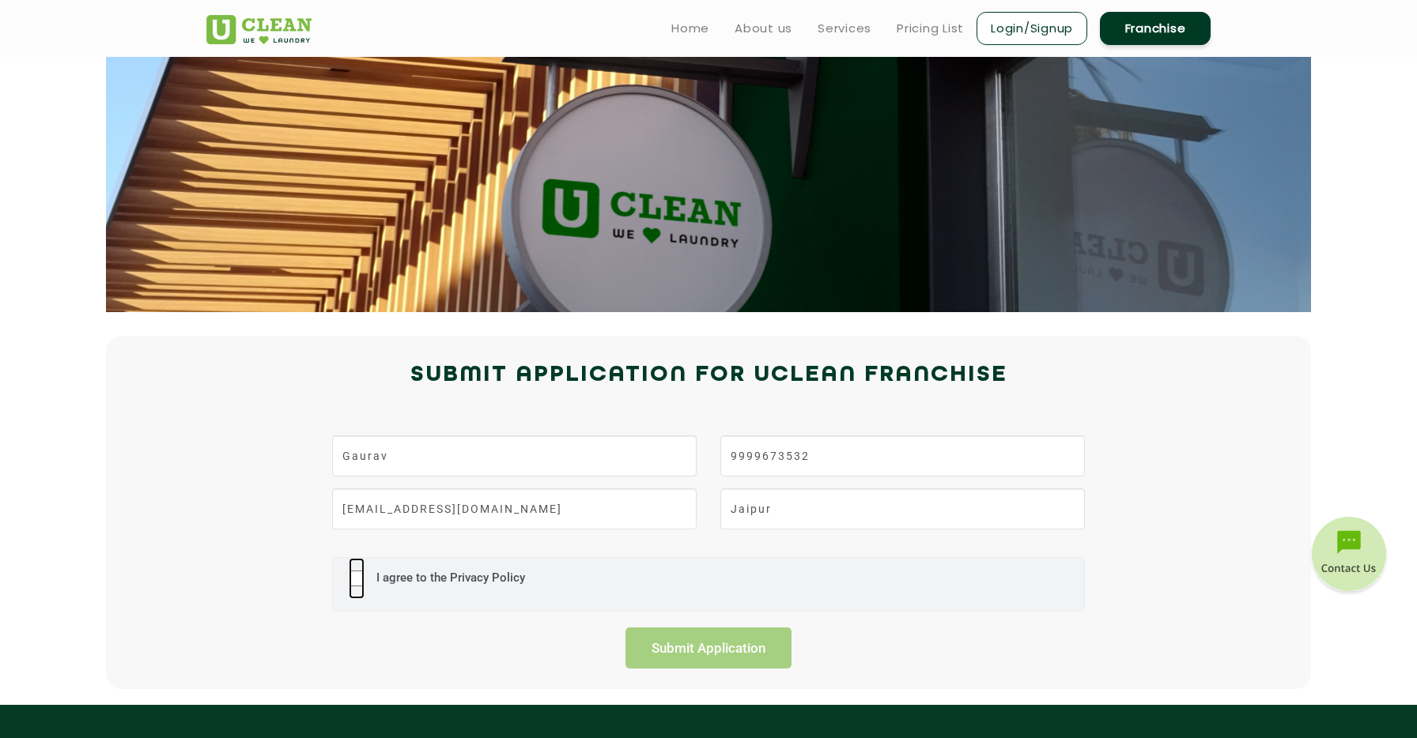
checkbox input "true"
click at [766, 648] on input "Submit Application" at bounding box center [708, 648] width 166 height 41
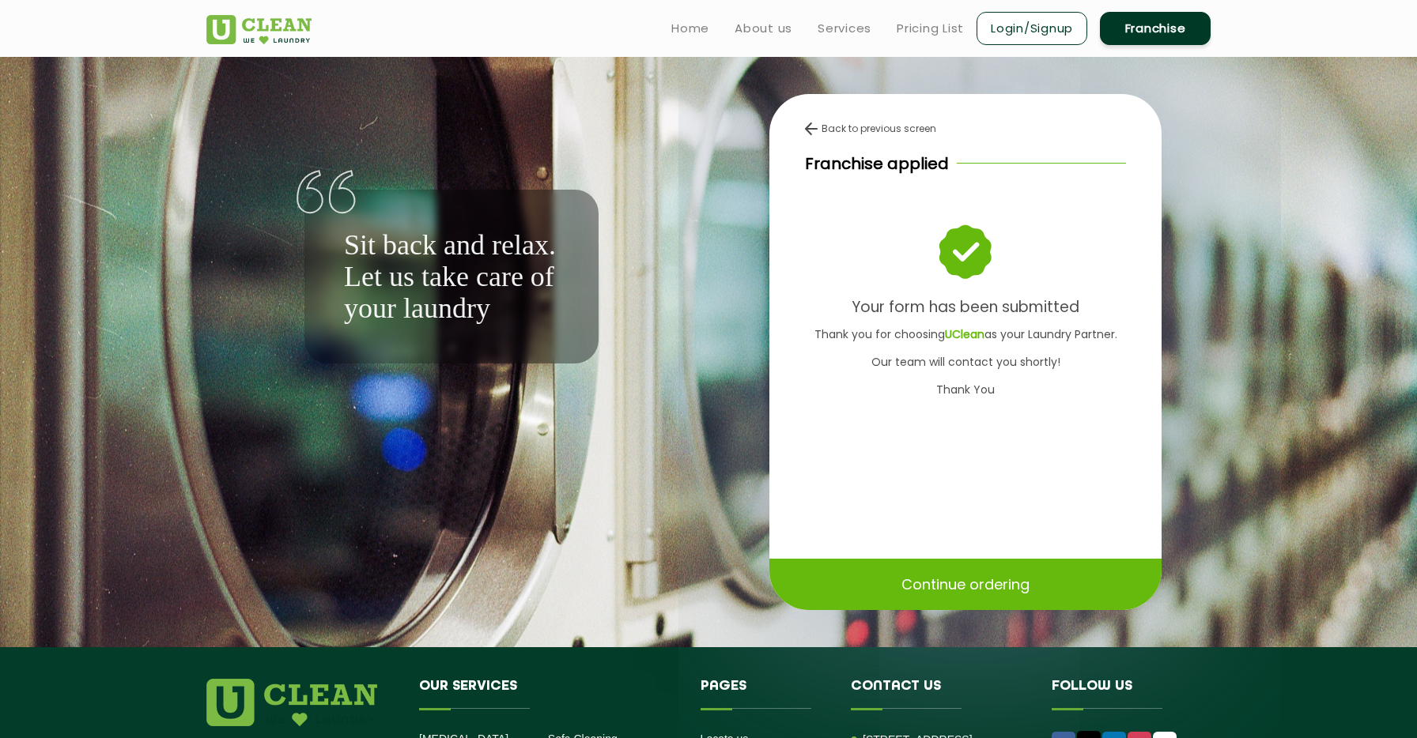
click at [1159, 45] on link "Franchise" at bounding box center [1155, 28] width 111 height 33
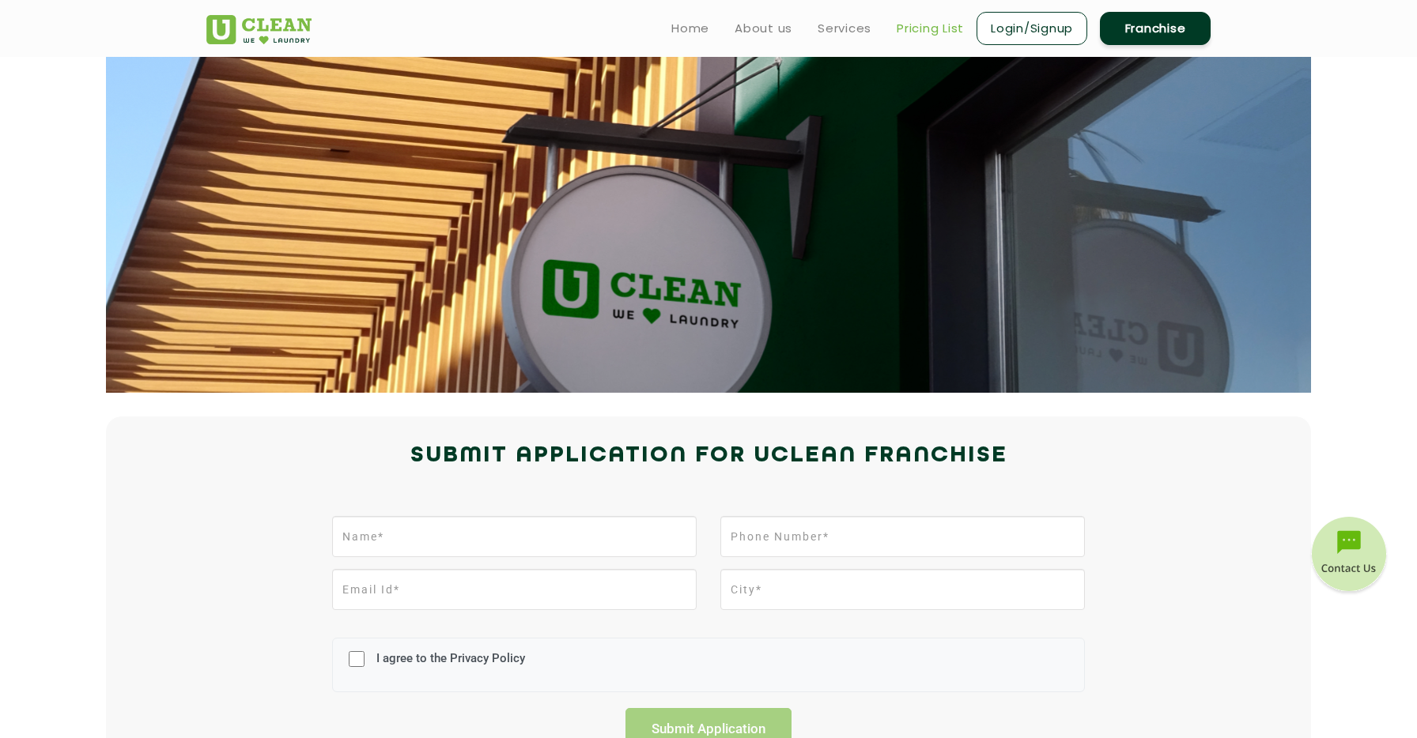
click at [930, 33] on link "Pricing List" at bounding box center [930, 28] width 67 height 19
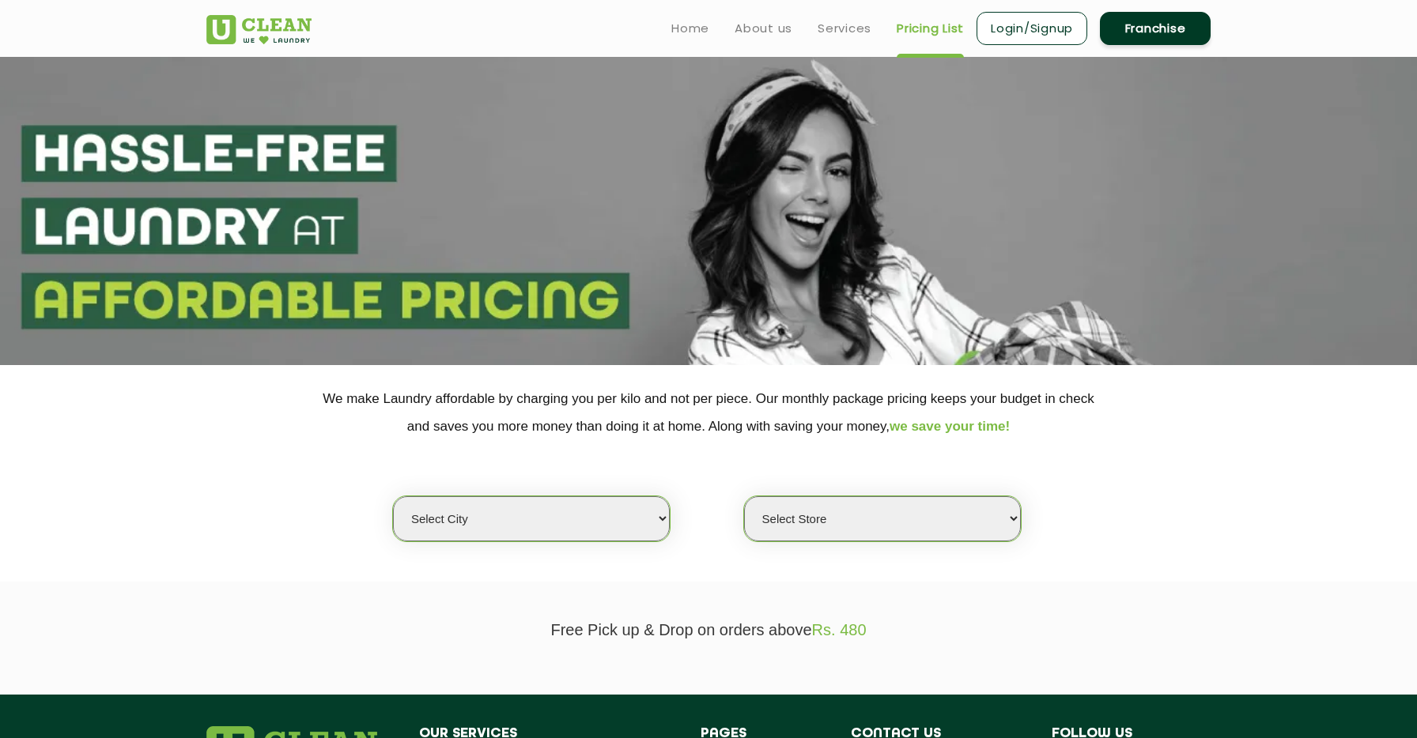
click at [636, 519] on select "Select city Aalo Agartala Agra Ahmedabad Akola Aligarh Alwar - UClean Select Am…" at bounding box center [531, 518] width 277 height 45
select select "26"
click at [393, 496] on select "Select city Aalo Agartala Agra Ahmedabad Akola Aligarh Alwar - UClean Select Am…" at bounding box center [531, 518] width 277 height 45
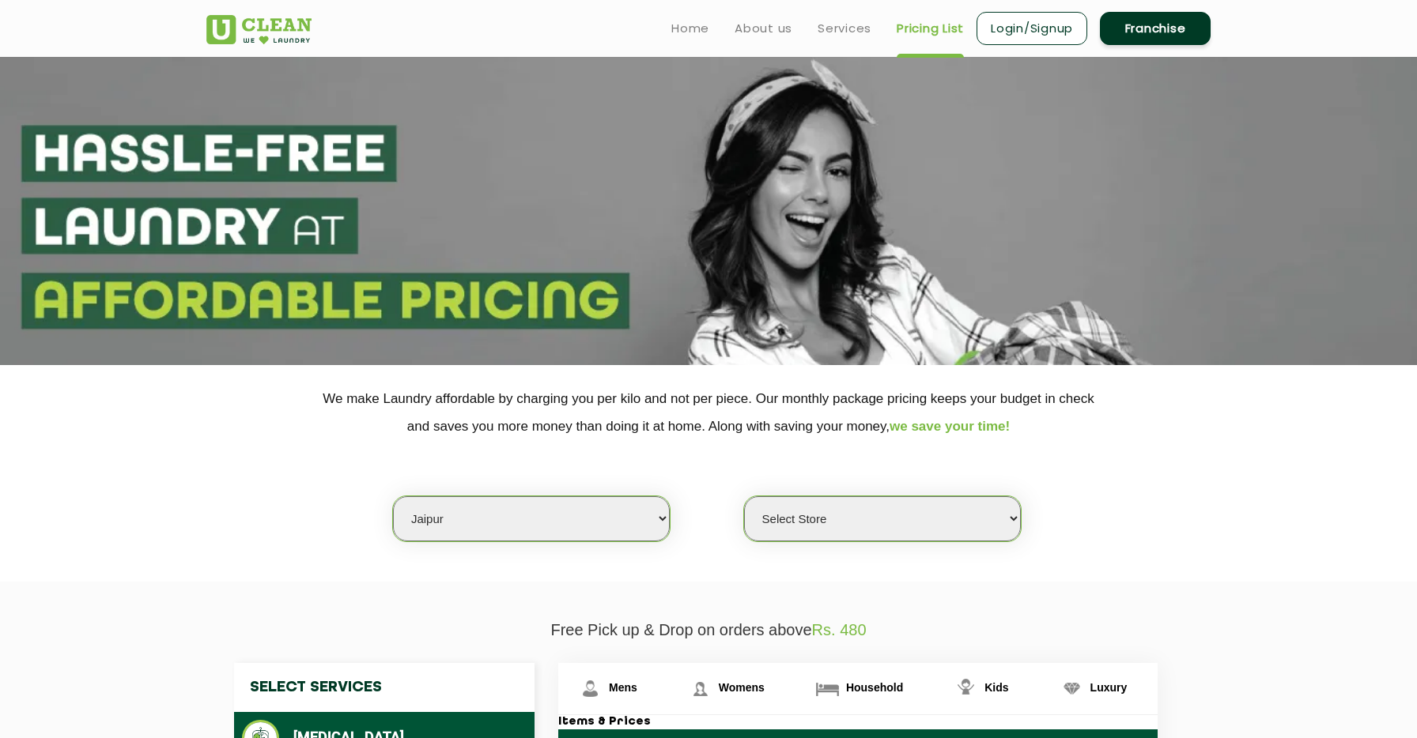
click at [893, 503] on select "Select Store UClean Jagatpura UClean Vaishali Nagar Jaipur UClean Vidhyadhar Na…" at bounding box center [882, 518] width 277 height 45
select select "334"
click at [744, 496] on select "Select Store UClean Jagatpura UClean Vaishali Nagar Jaipur UClean Vidhyadhar Na…" at bounding box center [882, 518] width 277 height 45
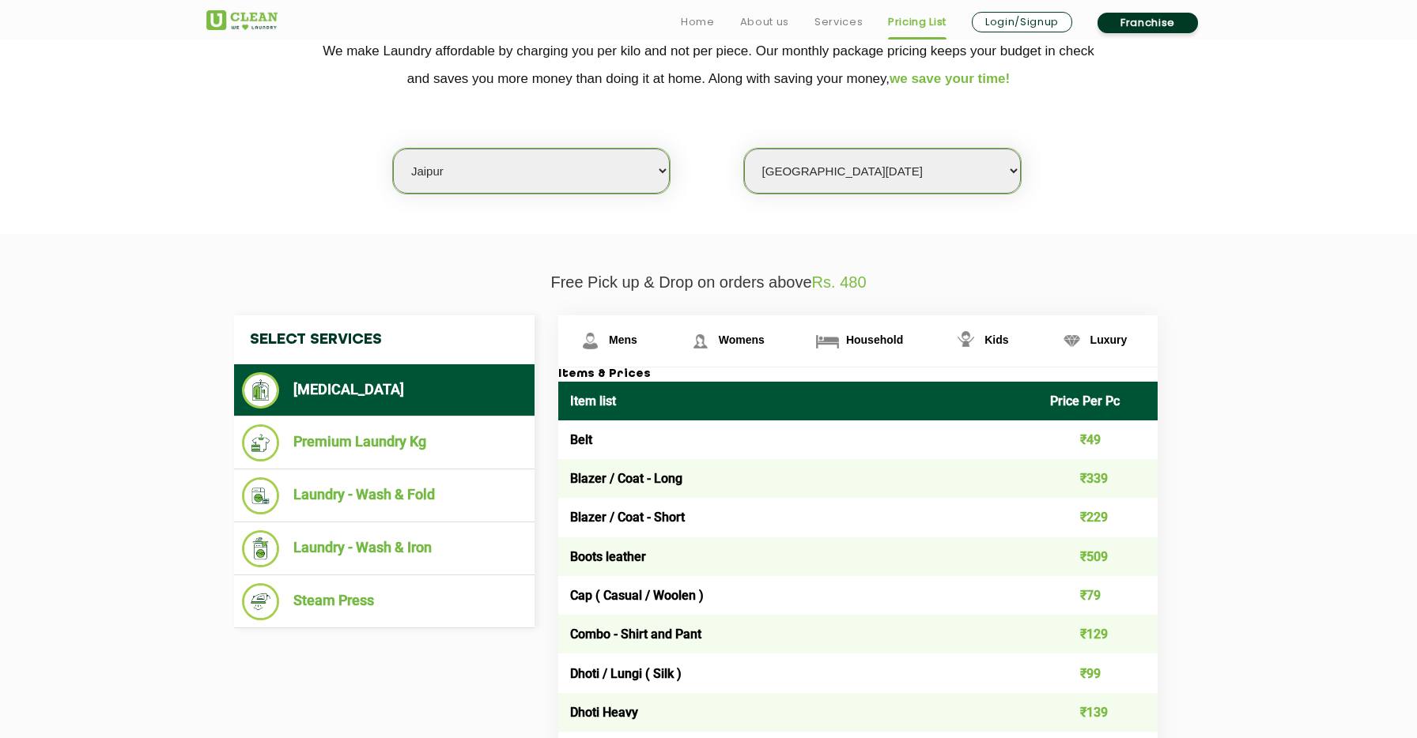
scroll to position [352, 0]
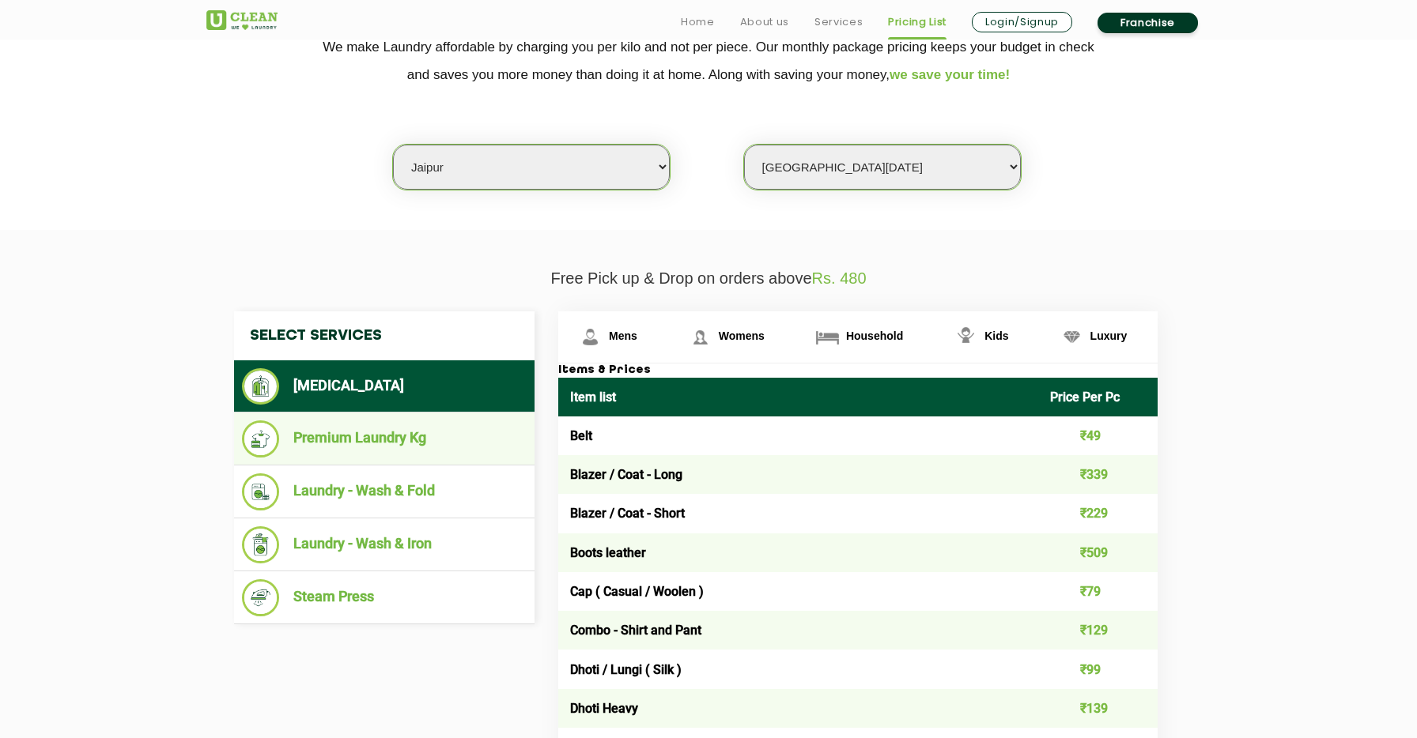
click at [461, 451] on li "Premium Laundry Kg" at bounding box center [384, 439] width 285 height 37
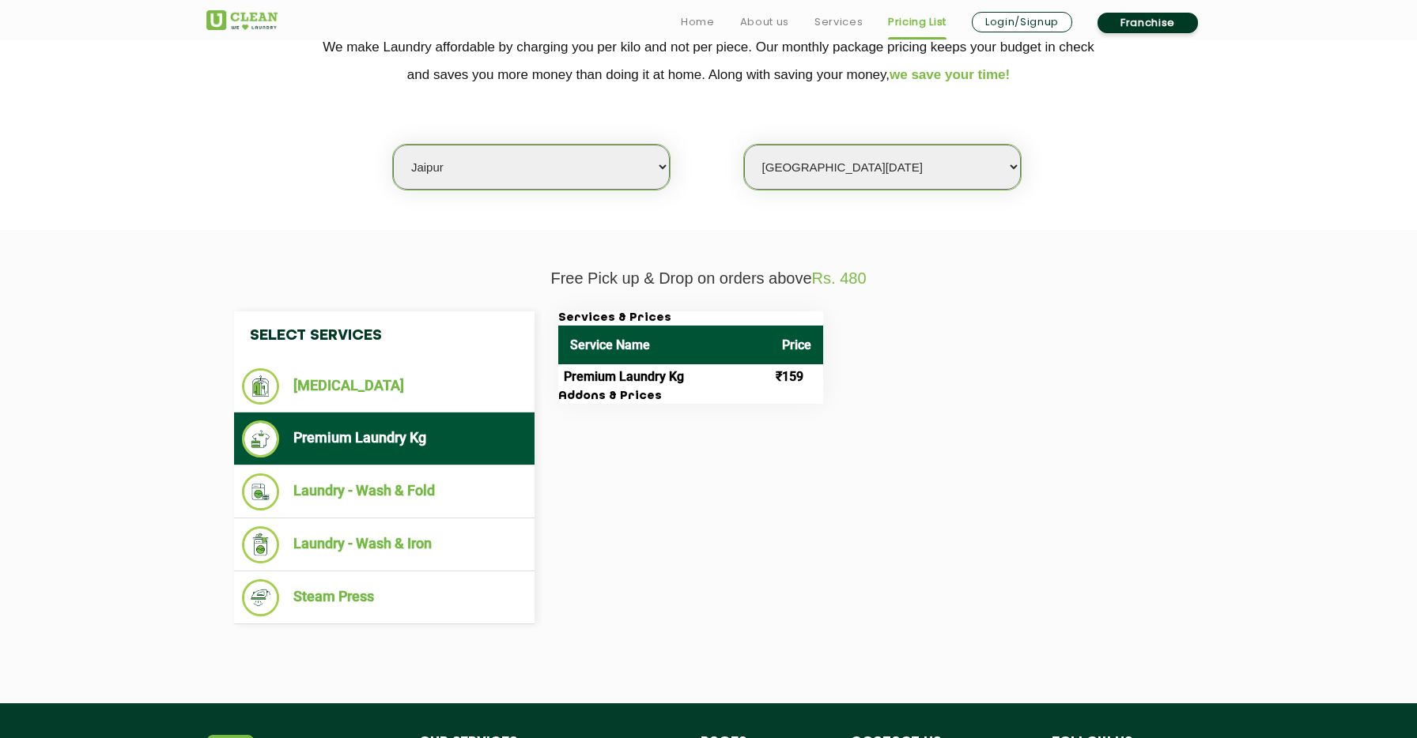
click at [670, 383] on td "Premium Laundry Kg" at bounding box center [664, 376] width 212 height 25
click at [429, 489] on li "Laundry - Wash & Fold" at bounding box center [384, 492] width 285 height 37
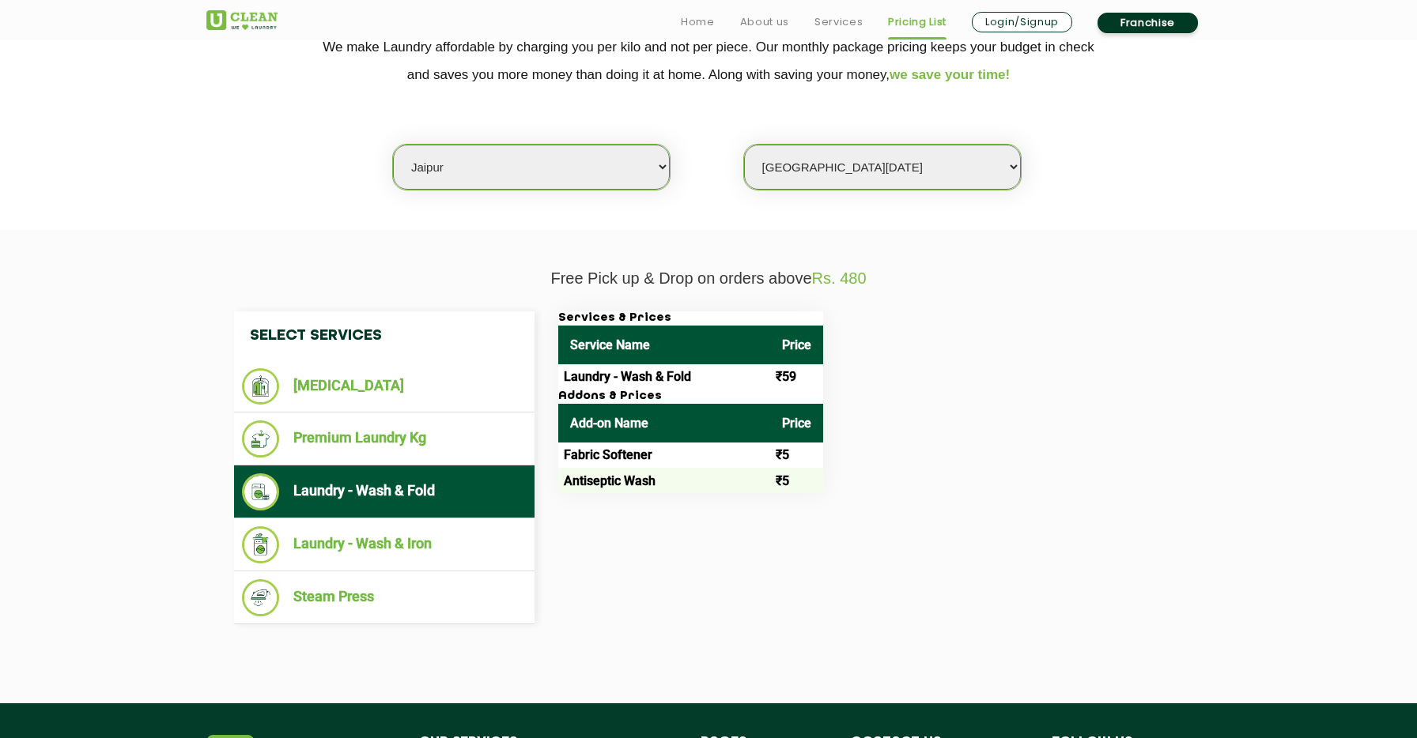
click at [680, 380] on td "Laundry - Wash & Fold" at bounding box center [664, 376] width 212 height 25
drag, startPoint x: 702, startPoint y: 394, endPoint x: 574, endPoint y: 378, distance: 129.1
click at [574, 377] on div "Services & Prices Service Name Price Laundry - Wash & Fold ₹59 Addons & Prices …" at bounding box center [690, 402] width 265 height 182
drag, startPoint x: 568, startPoint y: 425, endPoint x: 731, endPoint y: 478, distance: 171.8
click at [731, 478] on table "Add-on Name Price Fabric Softener ₹5 Antiseptic Wash ₹5" at bounding box center [690, 449] width 265 height 90
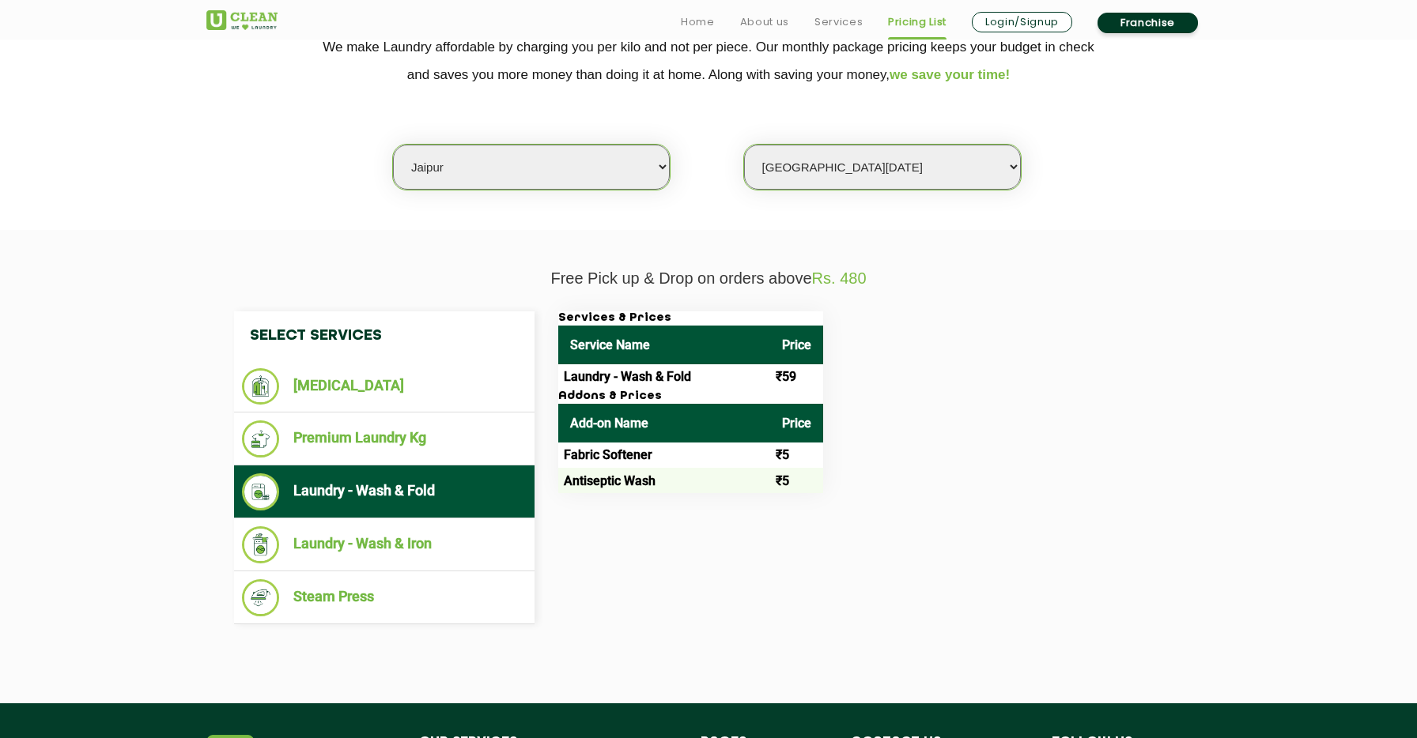
click at [706, 478] on td "Antiseptic Wash" at bounding box center [664, 480] width 212 height 25
drag, startPoint x: 688, startPoint y: 478, endPoint x: 591, endPoint y: 478, distance: 96.5
click at [593, 478] on td "Antiseptic Wash" at bounding box center [664, 480] width 212 height 25
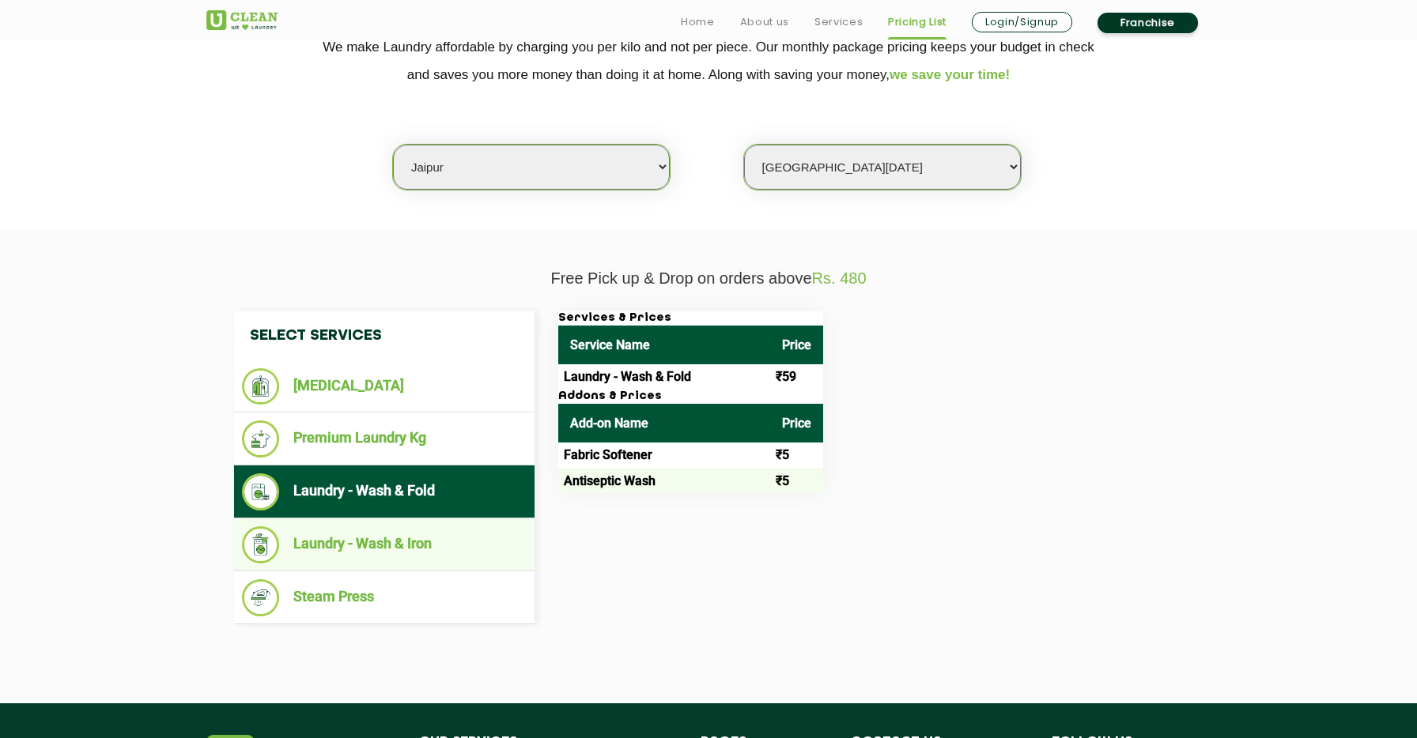
click at [429, 549] on li "Laundry - Wash & Iron" at bounding box center [384, 545] width 285 height 37
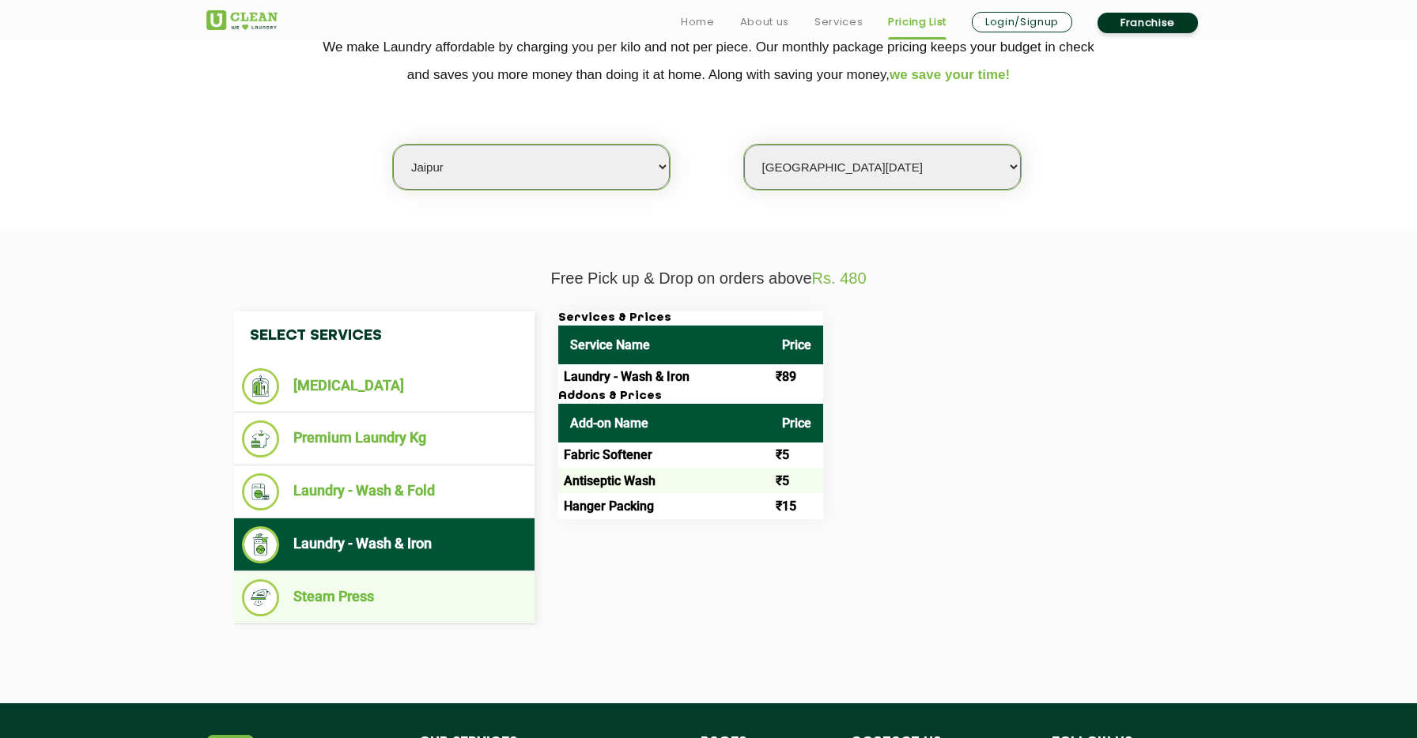
click at [450, 594] on li "Steam Press" at bounding box center [384, 598] width 285 height 37
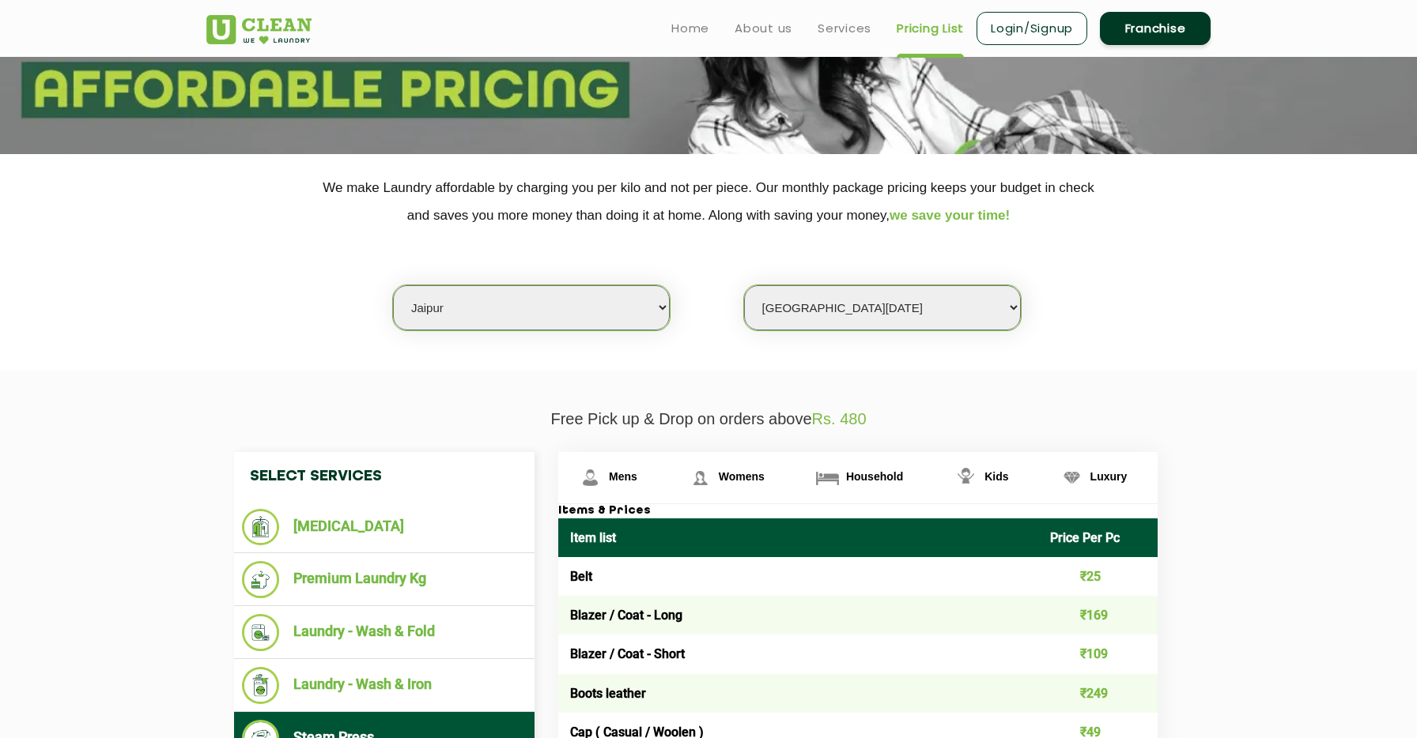
scroll to position [176, 0]
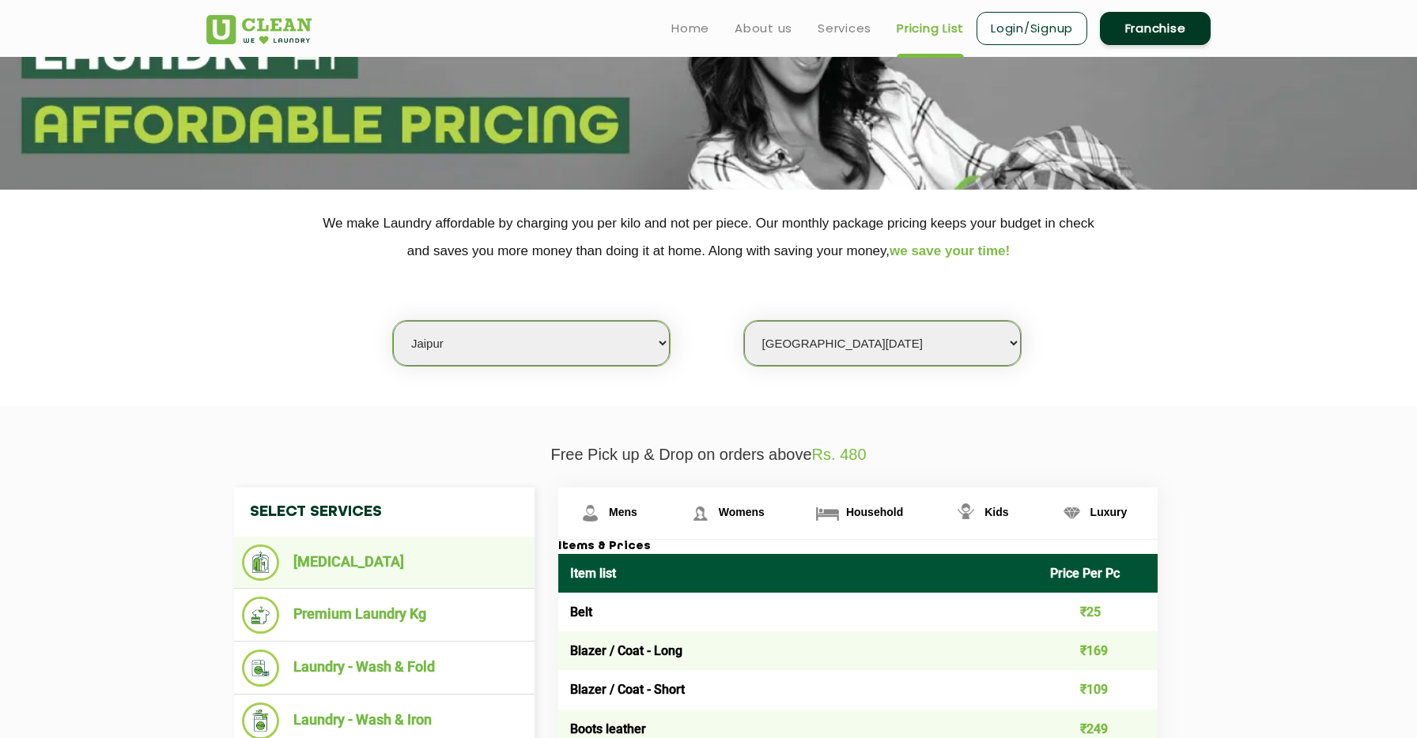
click at [459, 561] on li "[MEDICAL_DATA]" at bounding box center [384, 563] width 285 height 36
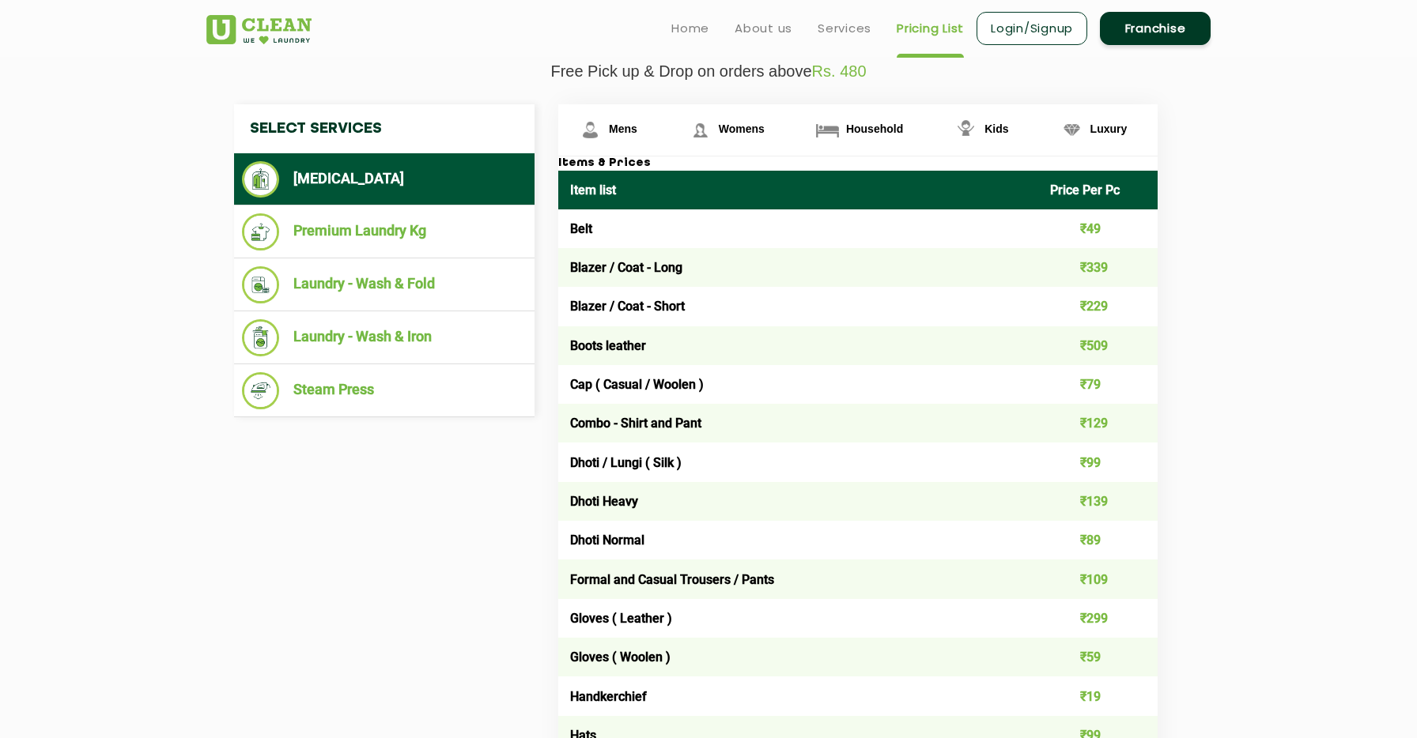
scroll to position [0, 0]
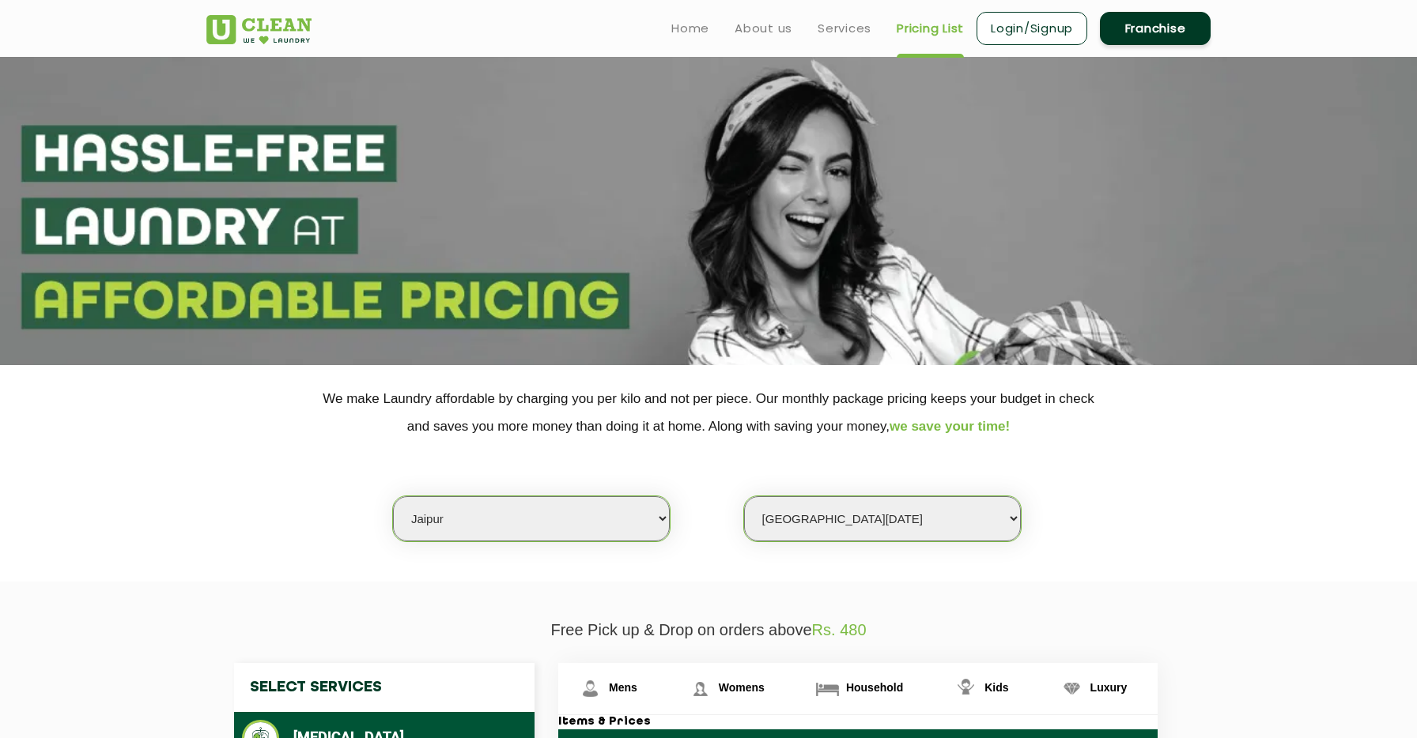
click at [844, 530] on select "Select Store UClean Jagatpura UClean Vaishali Nagar Jaipur UClean Vidhyadhar Na…" at bounding box center [882, 518] width 277 height 45
click at [568, 508] on select "Select city Aalo Agartala Agra Ahmedabad Akola Aligarh Alwar - UClean Select Am…" at bounding box center [531, 518] width 277 height 45
select select "6"
click at [393, 496] on select "Select city Aalo Agartala Agra Ahmedabad Akola Aligarh Alwar - UClean Select Am…" at bounding box center [531, 518] width 277 height 45
click at [817, 512] on select "Select Store UClean Bhartiya city UClean Hunasamaranahalli UClean KR Puram Beng…" at bounding box center [882, 518] width 277 height 45
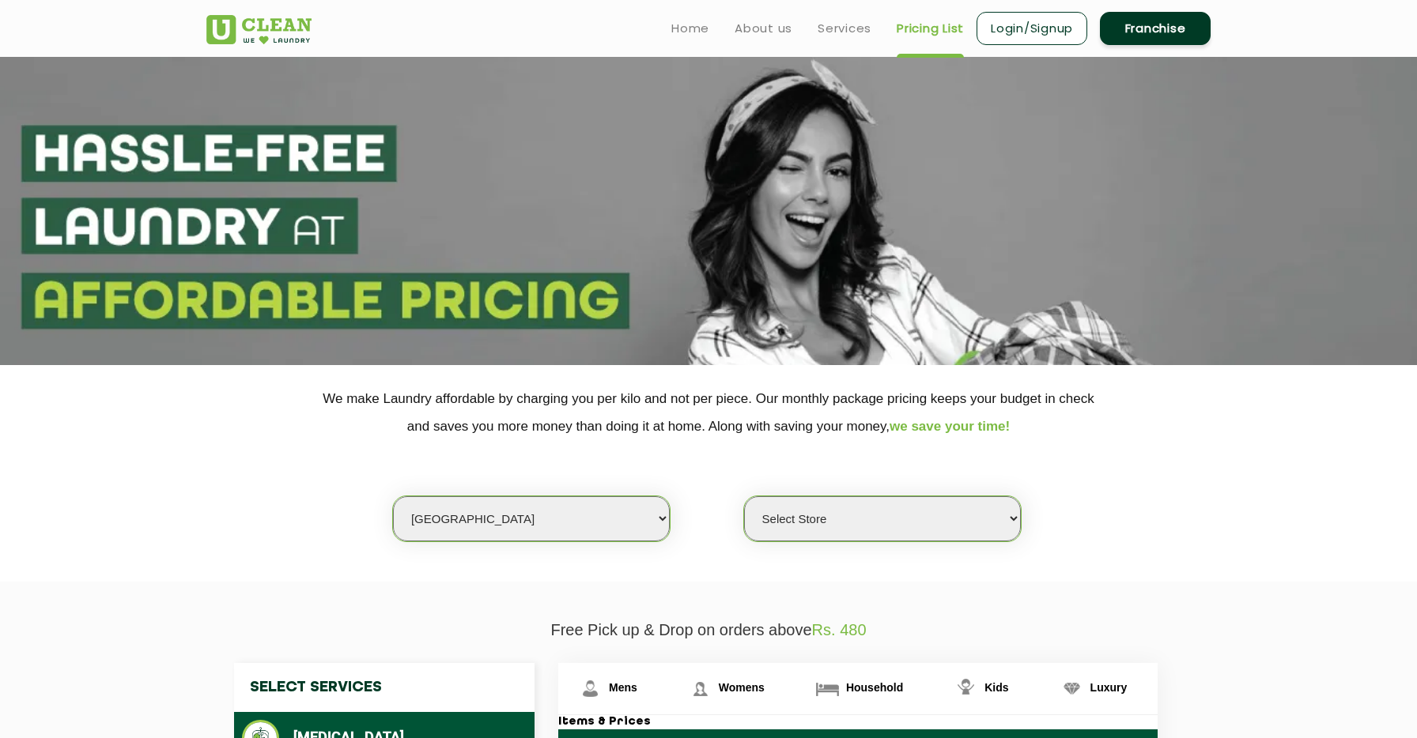
select select "316"
click at [744, 496] on select "Select Store UClean Bhartiya city UClean Hunasamaranahalli UClean KR Puram Beng…" at bounding box center [882, 518] width 277 height 45
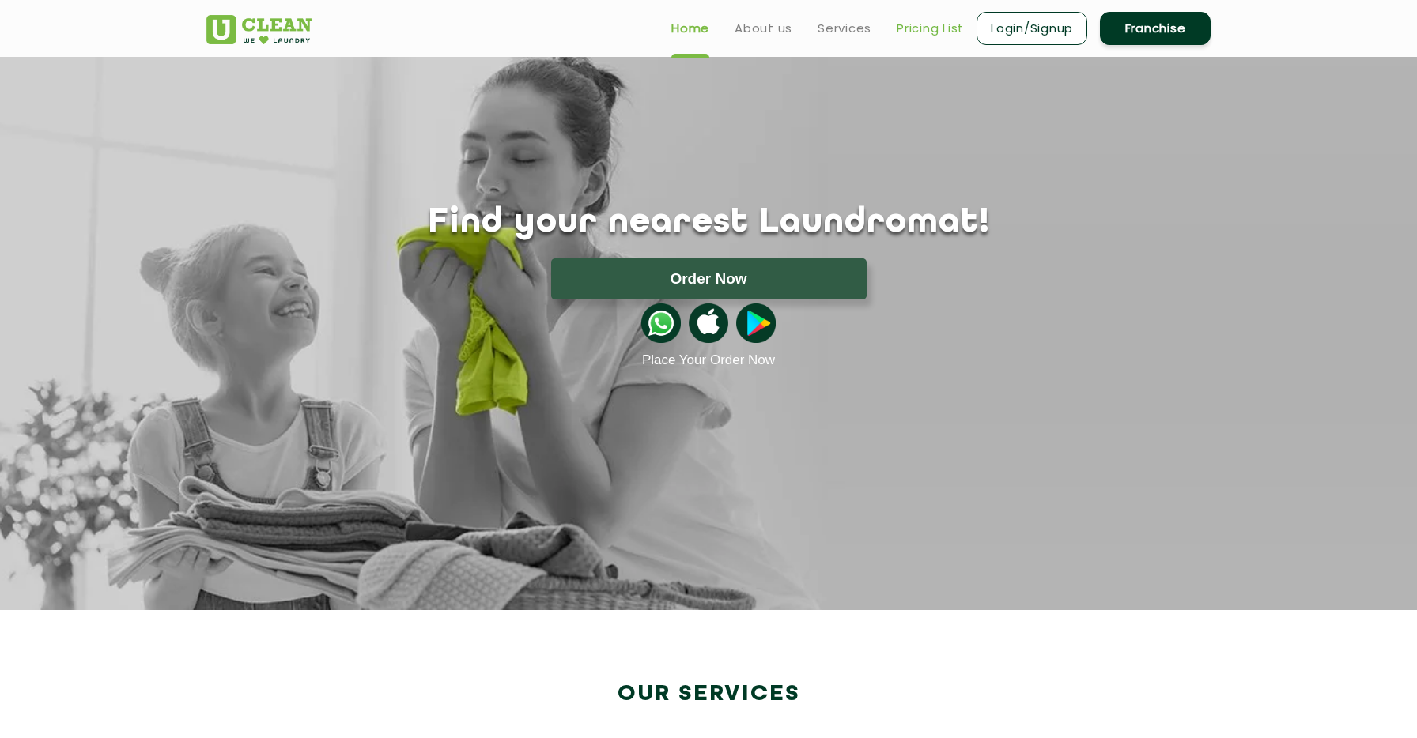
click at [946, 31] on link "Pricing List" at bounding box center [930, 28] width 67 height 19
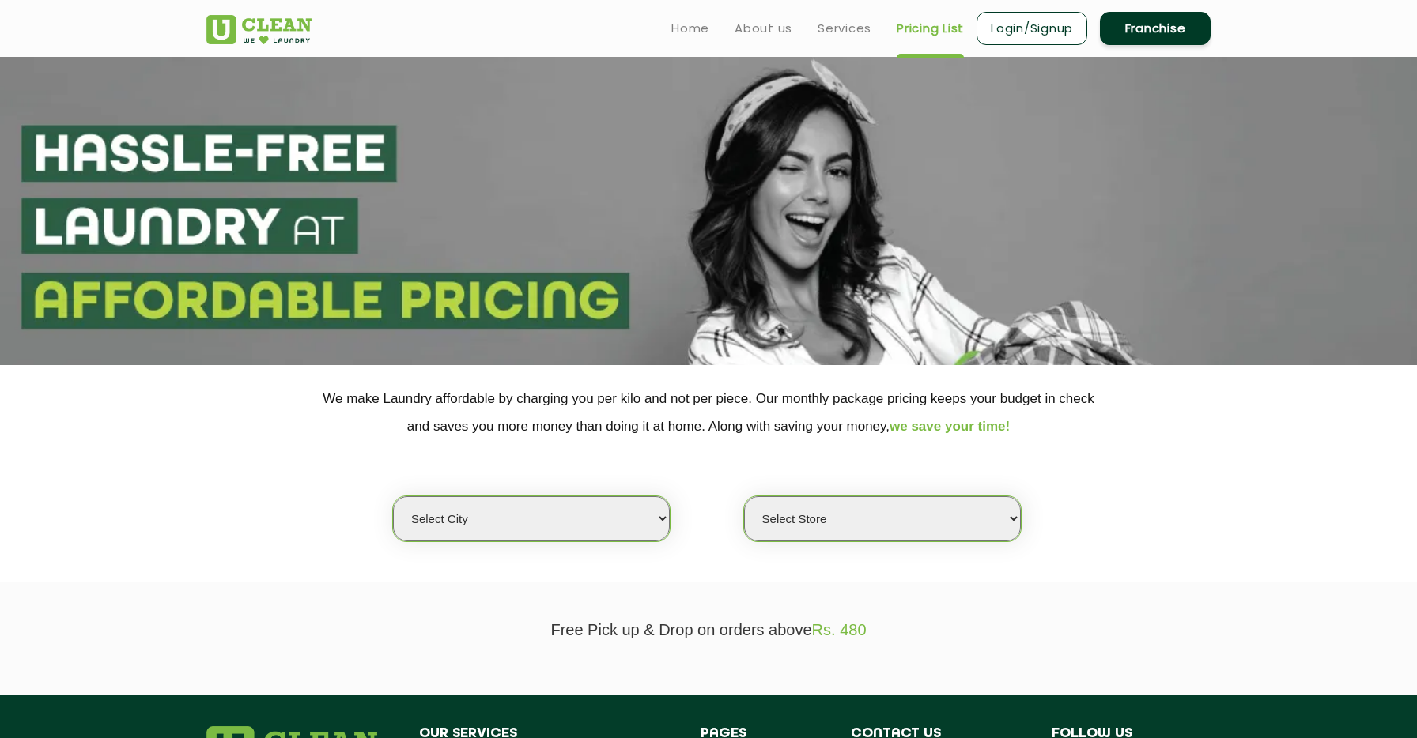
select select "0"
click at [1142, 28] on link "Franchise" at bounding box center [1155, 28] width 111 height 33
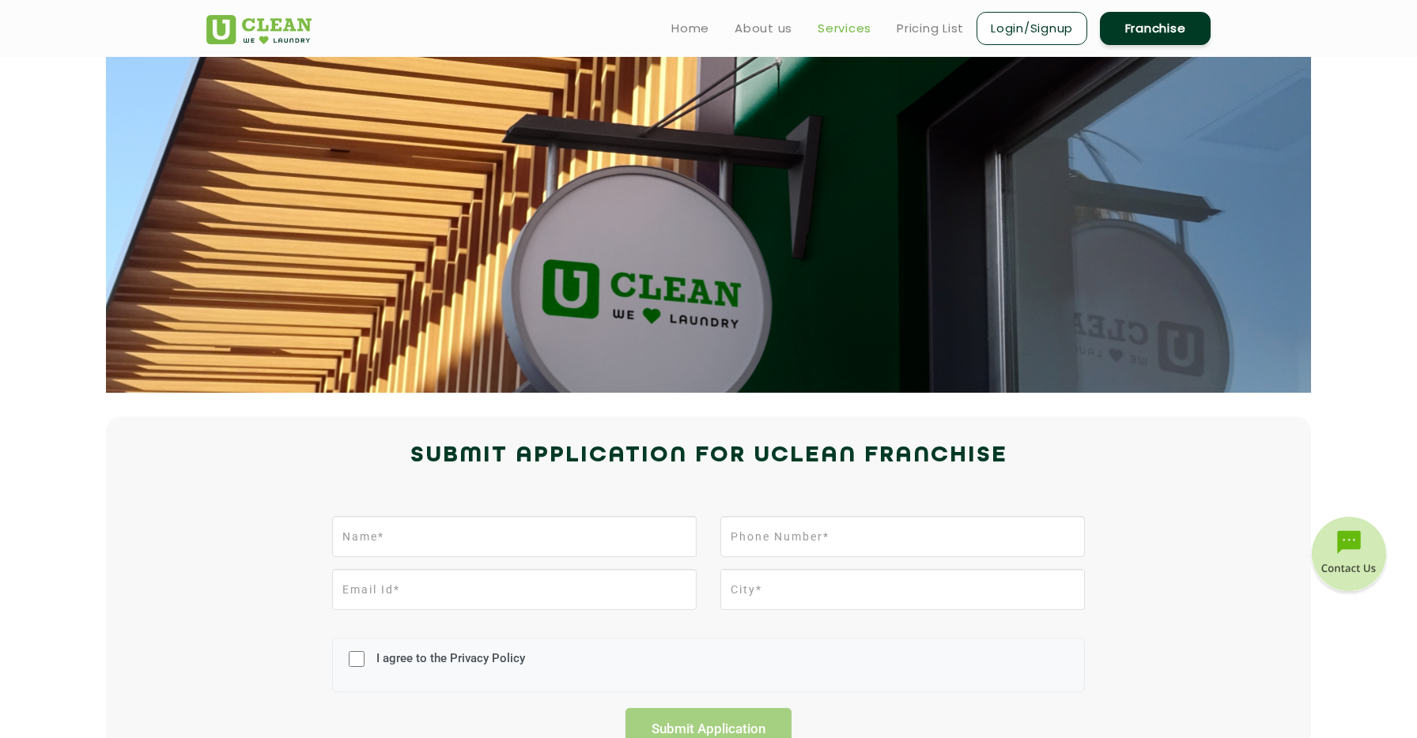
click at [859, 29] on link "Services" at bounding box center [844, 28] width 54 height 19
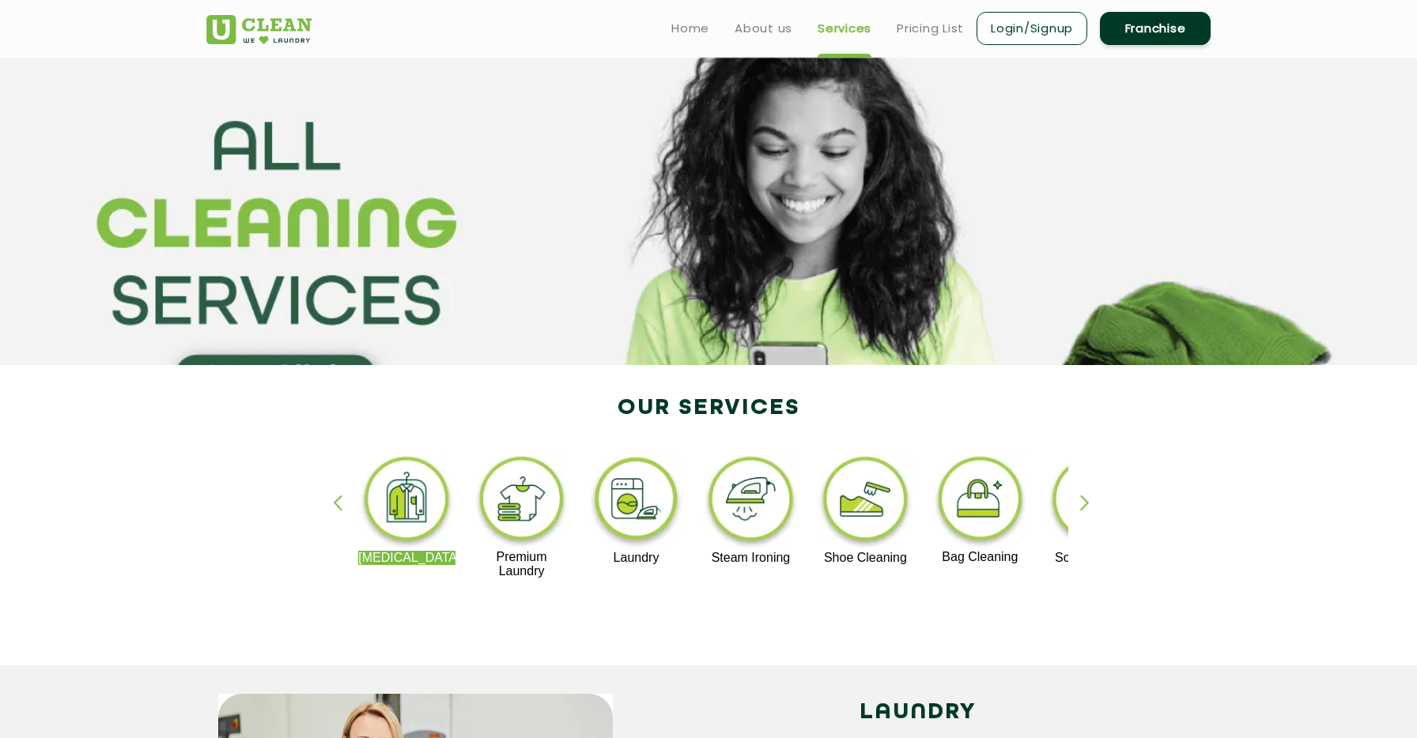
click at [717, 32] on ul "Home About us Services Pricing List Login/Signup Franchise" at bounding box center [935, 27] width 552 height 37
click at [707, 31] on link "Home" at bounding box center [690, 28] width 38 height 19
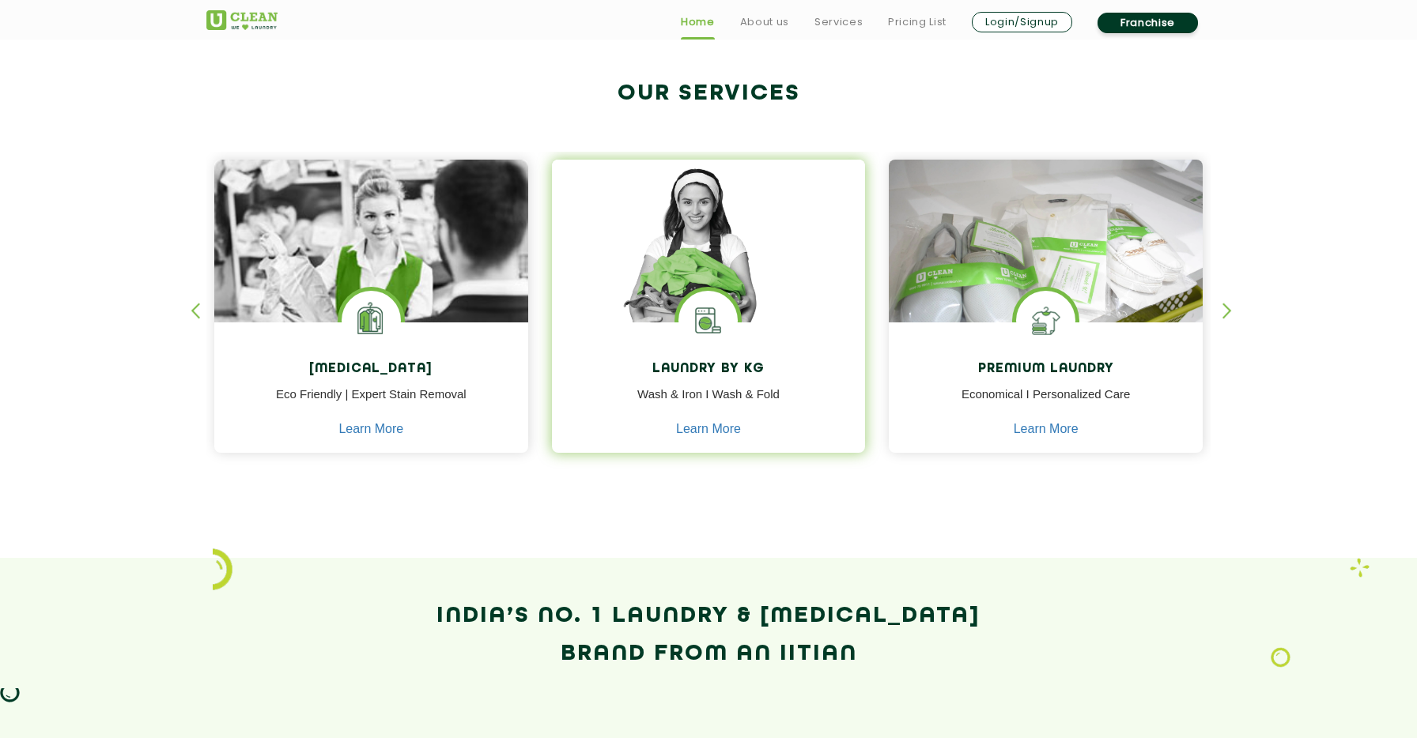
scroll to position [323, 0]
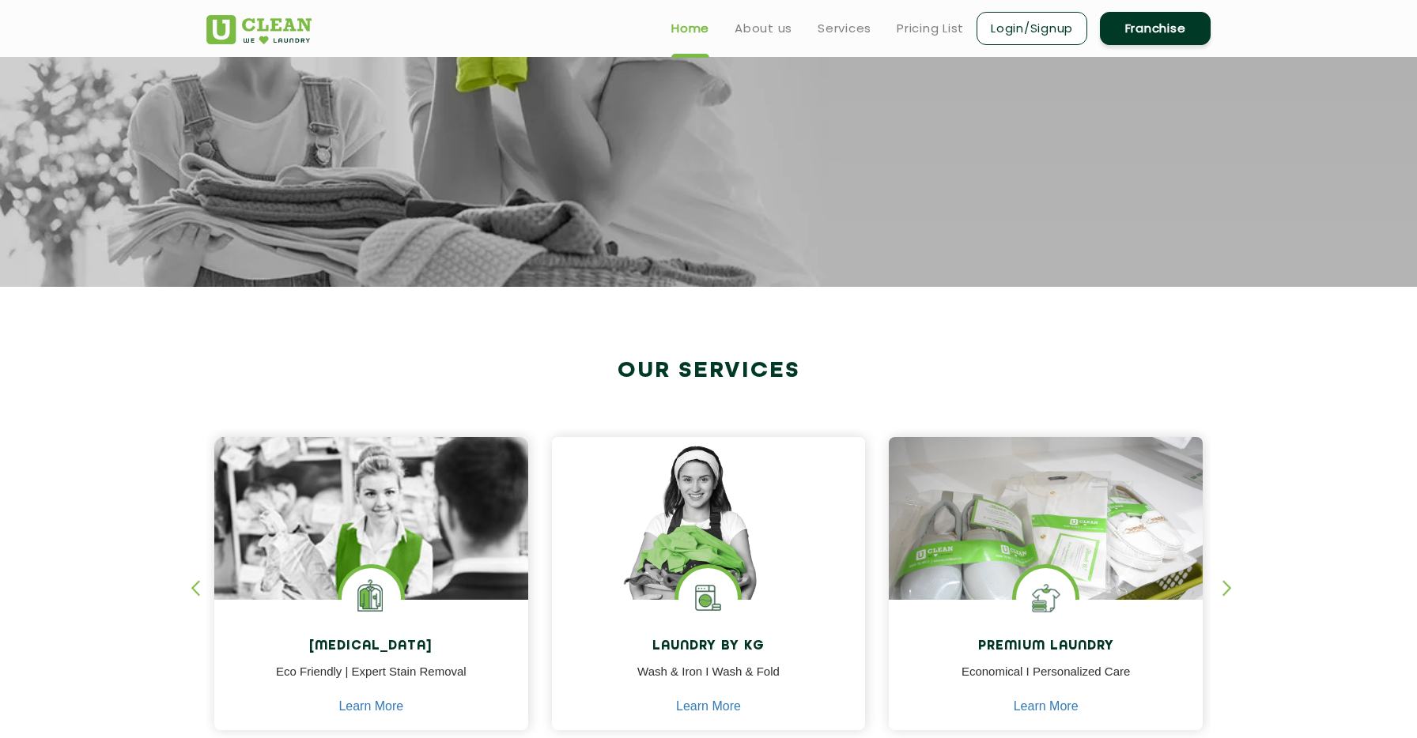
click at [1139, 34] on link "Franchise" at bounding box center [1155, 28] width 111 height 33
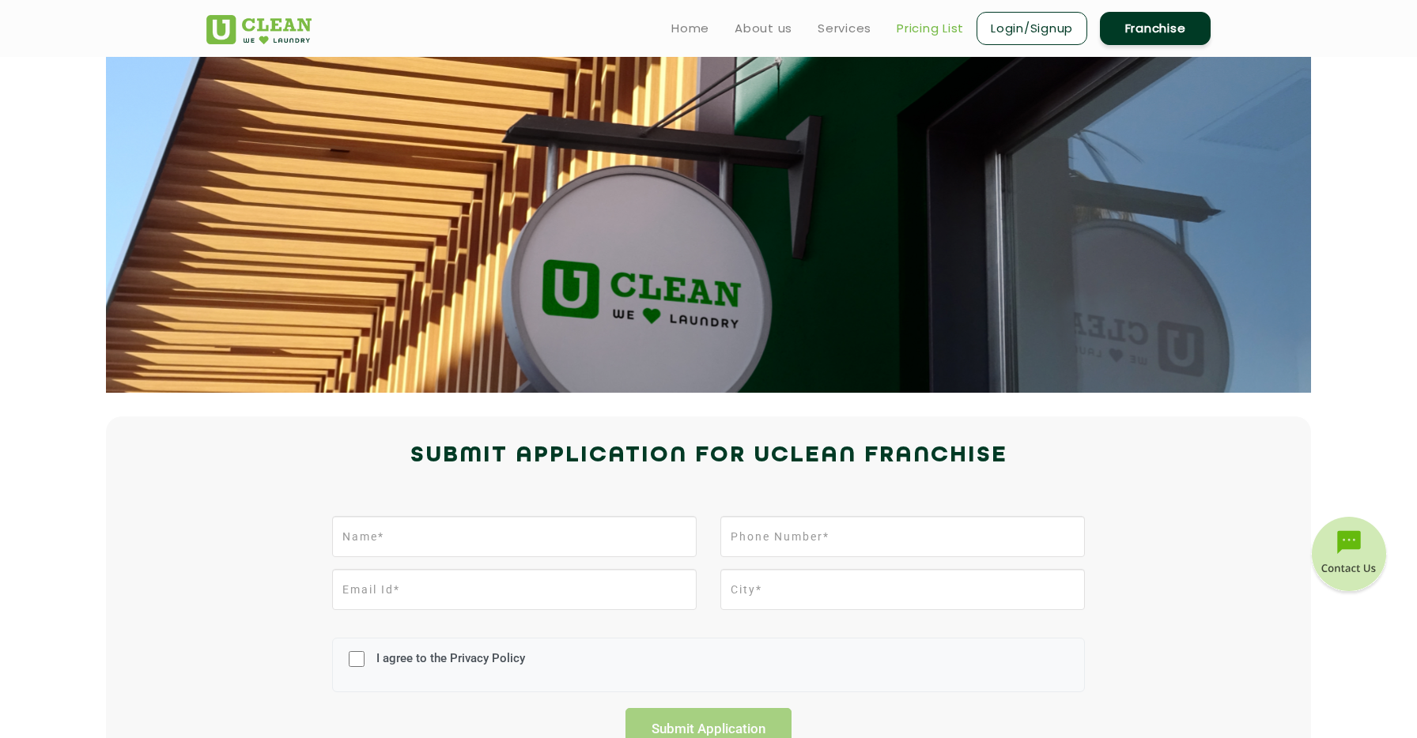
click at [927, 25] on link "Pricing List" at bounding box center [930, 28] width 67 height 19
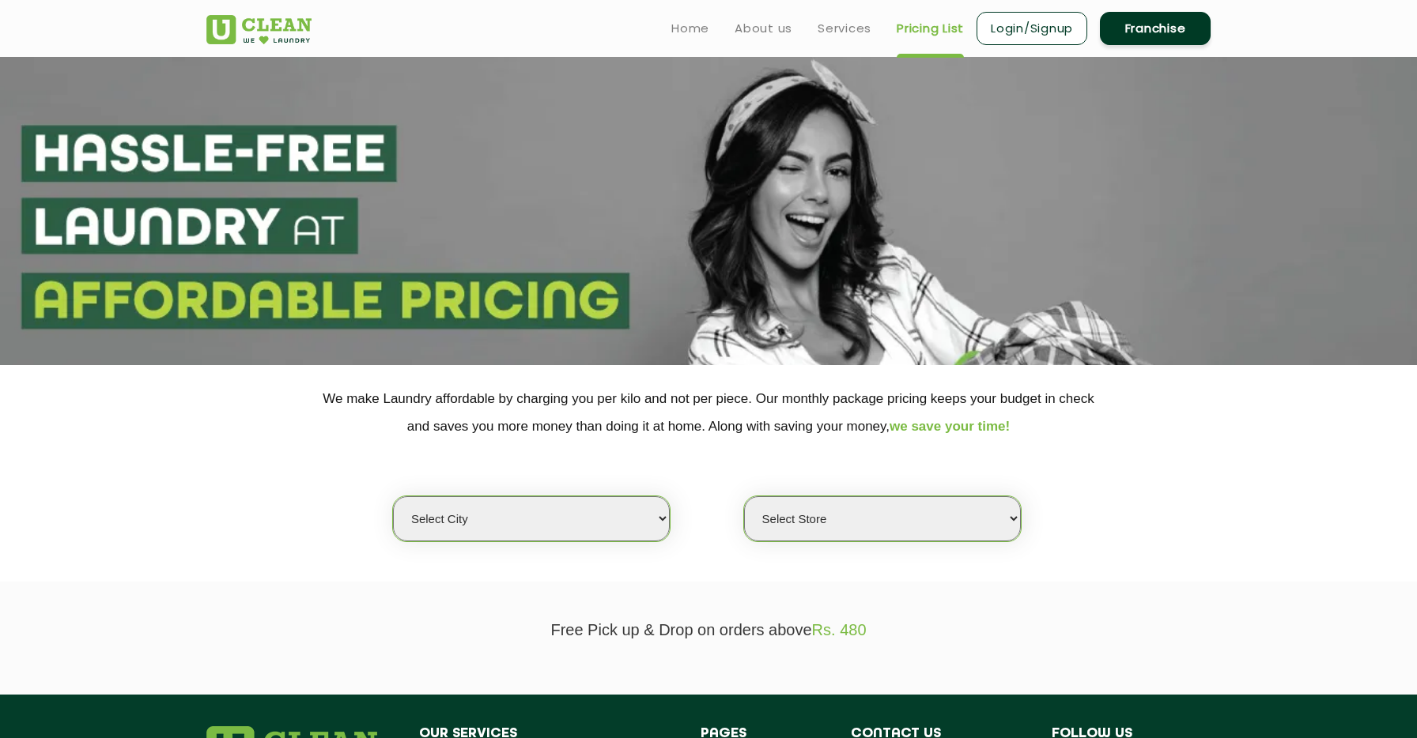
click at [566, 522] on select "Select city [GEOGRAPHIC_DATA] [GEOGRAPHIC_DATA] [GEOGRAPHIC_DATA] [GEOGRAPHIC_D…" at bounding box center [531, 518] width 277 height 45
select select "26"
click at [393, 496] on select "Select city [GEOGRAPHIC_DATA] [GEOGRAPHIC_DATA] [GEOGRAPHIC_DATA] [GEOGRAPHIC_D…" at bounding box center [531, 518] width 277 height 45
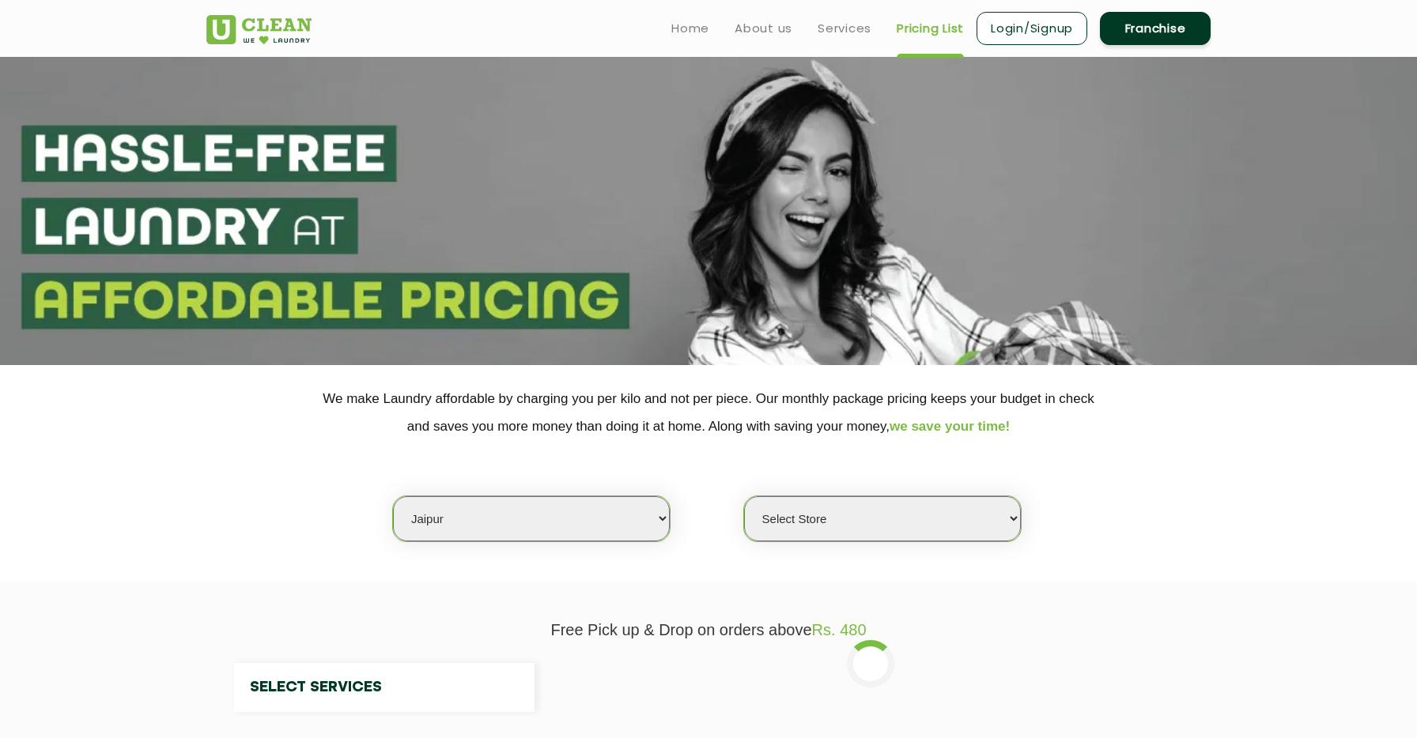
select select "0"
click at [806, 532] on select "Select Store [GEOGRAPHIC_DATA][PERSON_NAME] [GEOGRAPHIC_DATA] [PERSON_NAME][GEO…" at bounding box center [882, 518] width 277 height 45
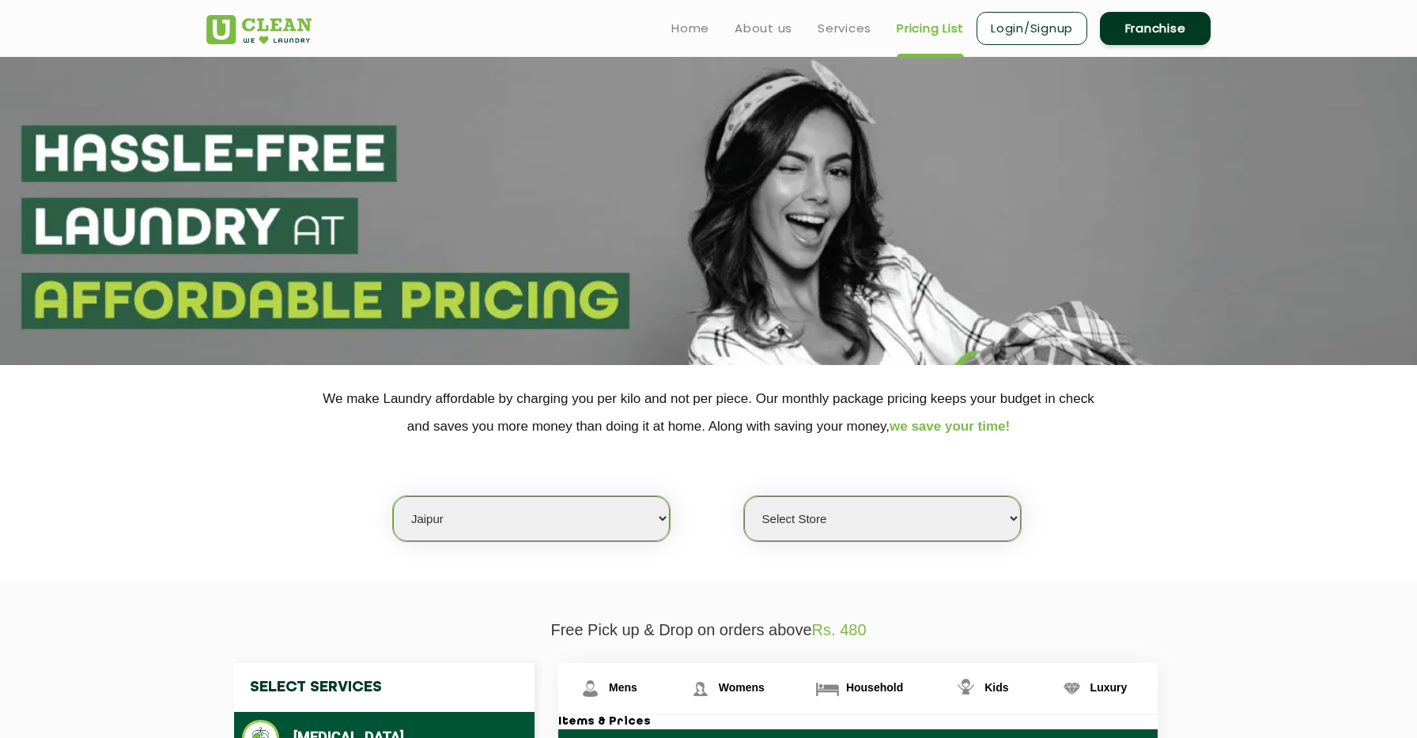
click at [257, 24] on img at bounding box center [258, 29] width 105 height 29
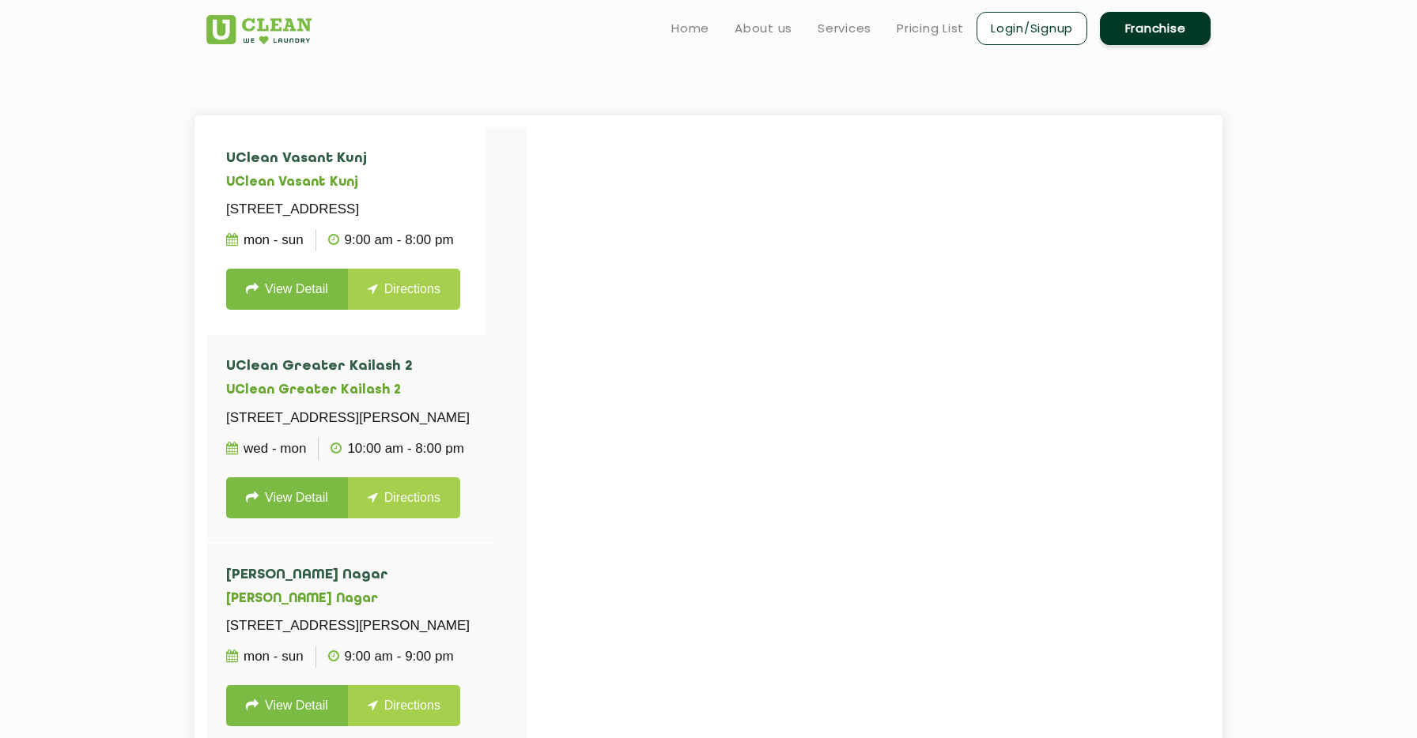
scroll to position [70, 0]
